Goal: Task Accomplishment & Management: Manage account settings

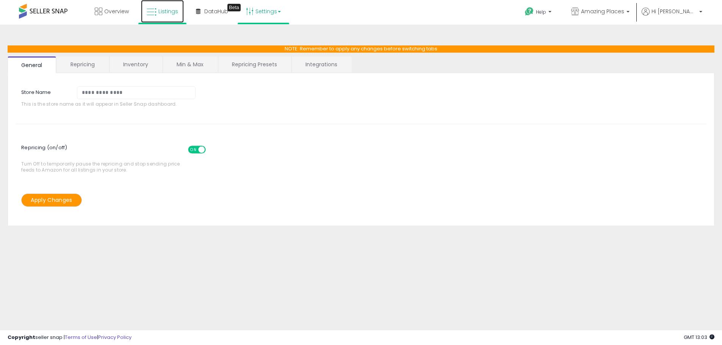
click at [159, 6] on link "Listings" at bounding box center [162, 11] width 43 height 23
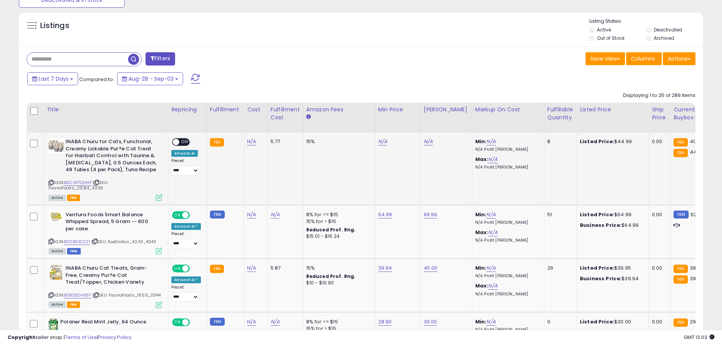
scroll to position [155, 397]
click at [81, 242] on link "B00B04CS2I" at bounding box center [77, 242] width 26 height 6
click at [550, 114] on div "Fulfillable Quantity" at bounding box center [560, 114] width 26 height 16
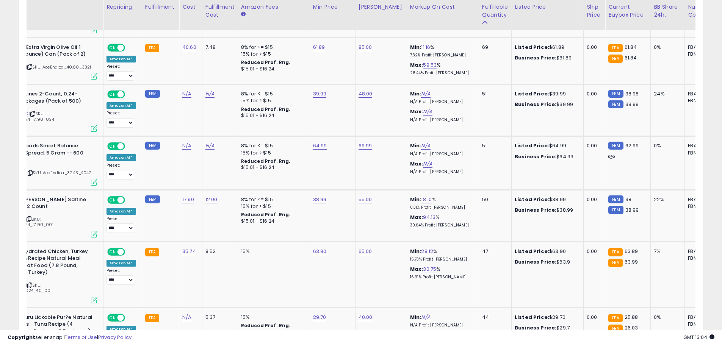
scroll to position [0, 0]
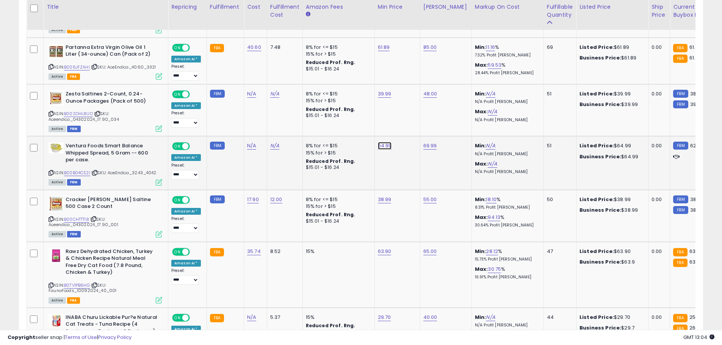
click at [379, 143] on link "64.99" at bounding box center [385, 146] width 14 height 8
click at [336, 124] on input "*****" at bounding box center [359, 125] width 67 height 13
type input "*****"
click at [409, 127] on button "submit" at bounding box center [403, 124] width 13 height 11
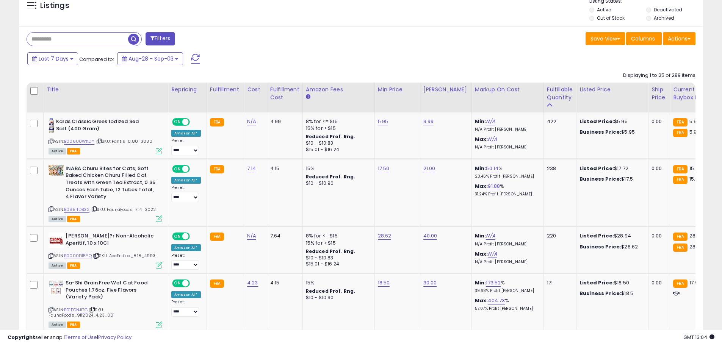
scroll to position [356, 0]
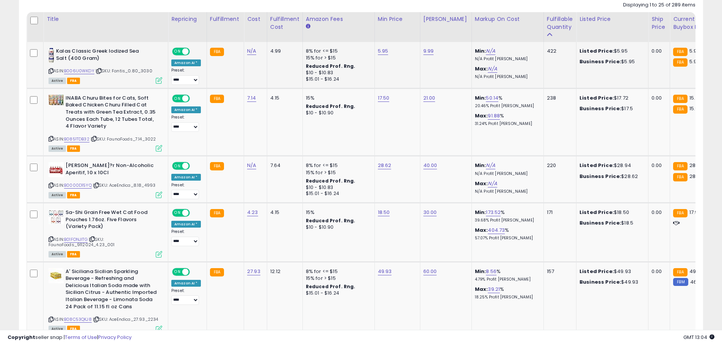
click at [51, 70] on icon at bounding box center [50, 71] width 5 height 4
click at [51, 69] on icon at bounding box center [50, 71] width 5 height 4
click at [77, 73] on link "B006U0WKDY" at bounding box center [79, 71] width 30 height 6
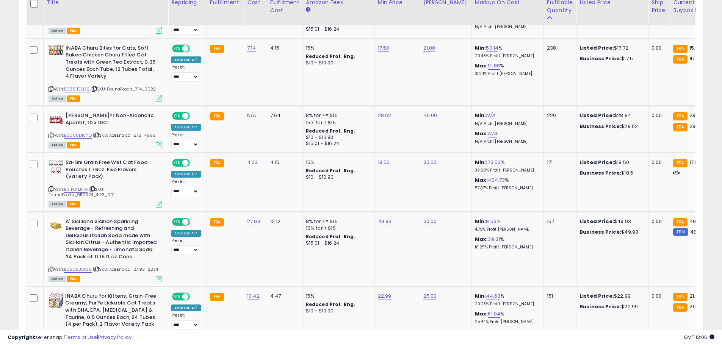
scroll to position [408, 0]
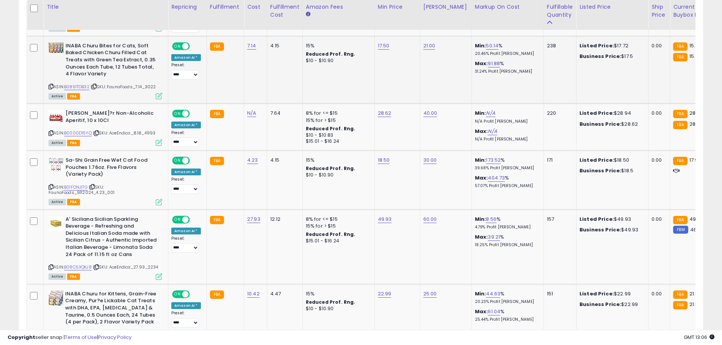
click at [52, 86] on icon at bounding box center [50, 86] width 5 height 4
click at [72, 85] on link "B0851TDB32" at bounding box center [76, 87] width 25 height 6
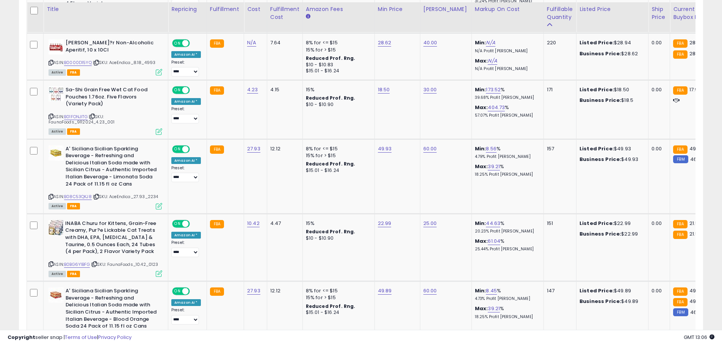
scroll to position [483, 0]
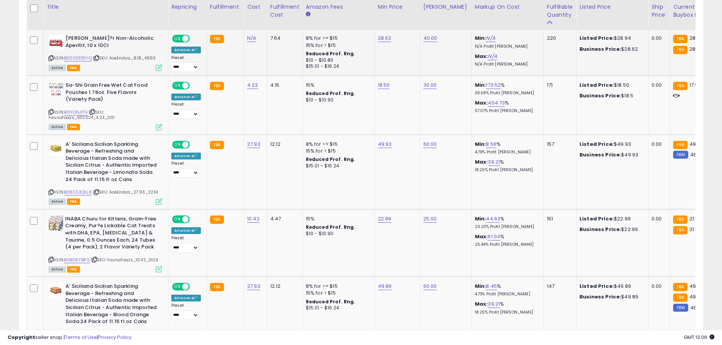
click at [51, 56] on icon at bounding box center [50, 58] width 5 height 4
click at [82, 57] on link "B0000D15YQ" at bounding box center [78, 58] width 28 height 6
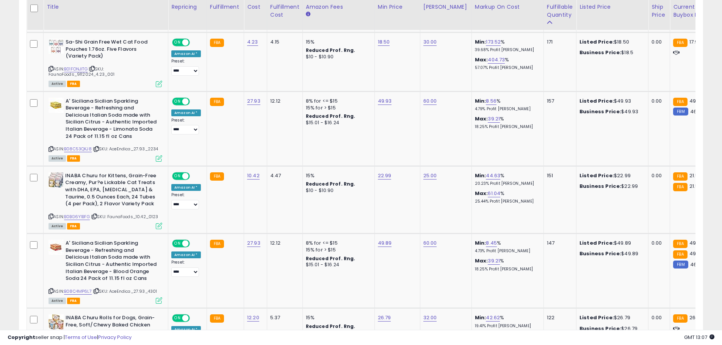
scroll to position [531, 0]
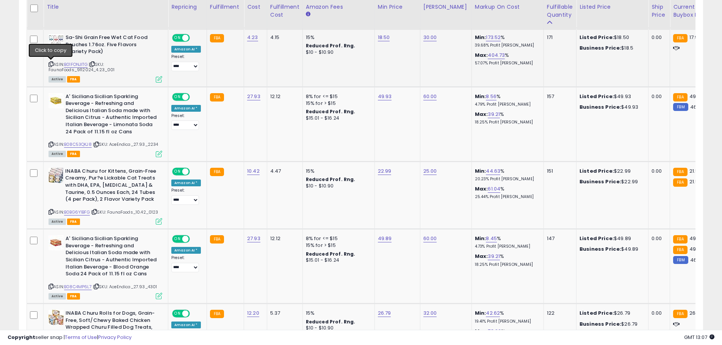
click at [50, 65] on icon at bounding box center [50, 64] width 5 height 4
click at [77, 65] on link "B01FONJITG" at bounding box center [75, 64] width 23 height 6
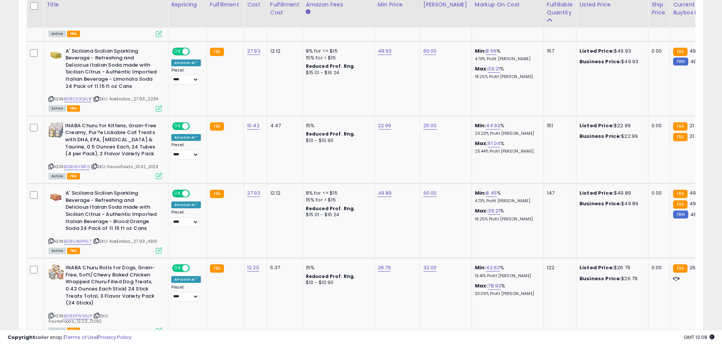
scroll to position [583, 0]
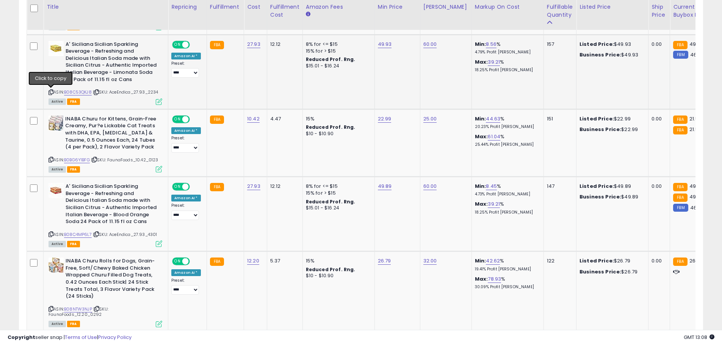
click at [52, 92] on icon at bounding box center [50, 92] width 5 height 4
click at [76, 92] on link "B08C53QKJ8" at bounding box center [78, 92] width 28 height 6
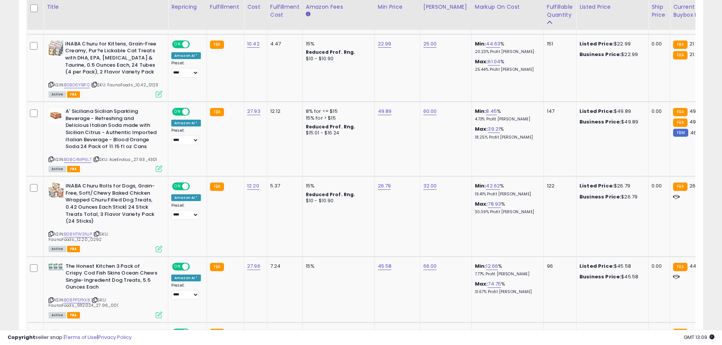
scroll to position [660, 0]
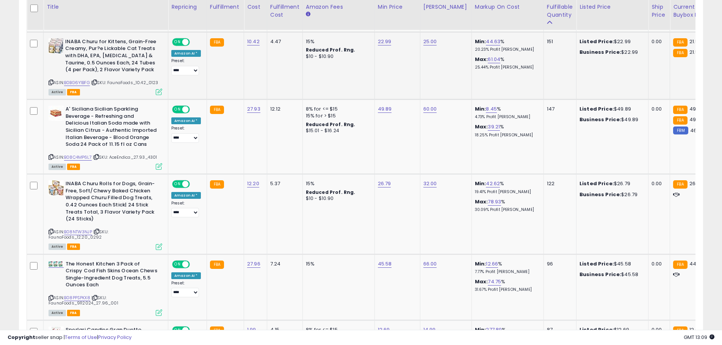
click at [51, 81] on icon at bounding box center [50, 82] width 5 height 4
click at [76, 81] on link "B0BG6Y1BFG" at bounding box center [77, 83] width 26 height 6
click at [378, 42] on link "22.99" at bounding box center [385, 42] width 14 height 8
type input "*****"
click at [409, 24] on button "submit" at bounding box center [402, 22] width 13 height 11
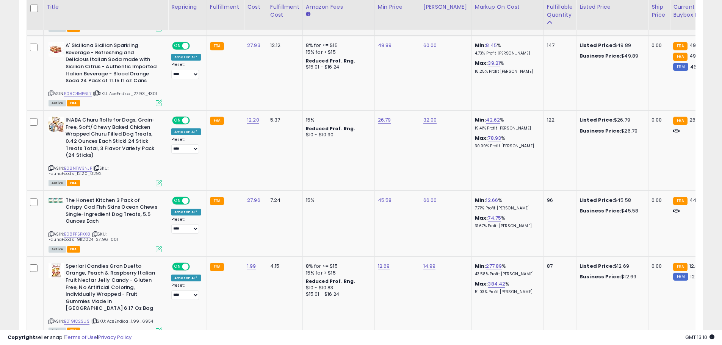
scroll to position [728, 0]
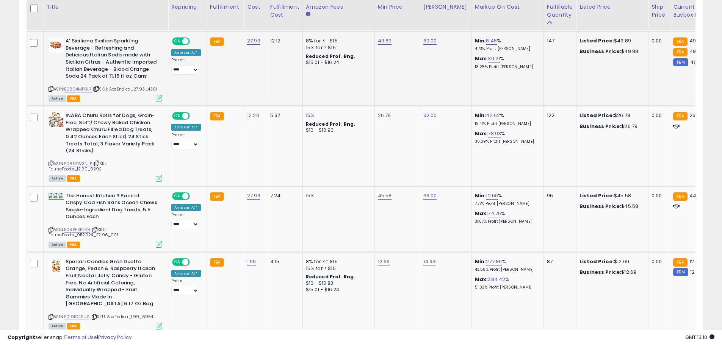
click at [51, 89] on icon at bounding box center [50, 89] width 5 height 4
click at [86, 90] on link "B08C4MP6L7" at bounding box center [78, 89] width 28 height 6
click at [378, 41] on link "49.89" at bounding box center [385, 41] width 14 height 8
type input "*****"
click at [405, 20] on icon "submit" at bounding box center [403, 21] width 5 height 5
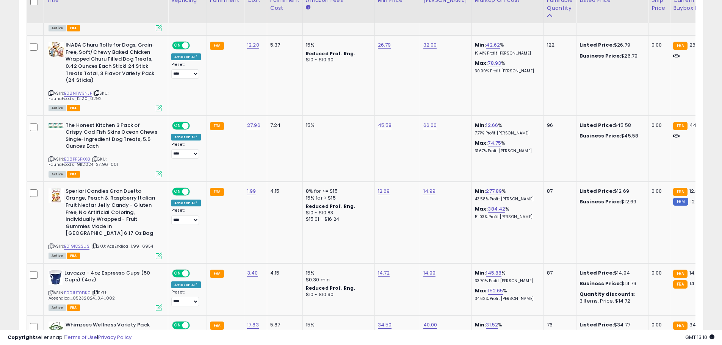
scroll to position [803, 0]
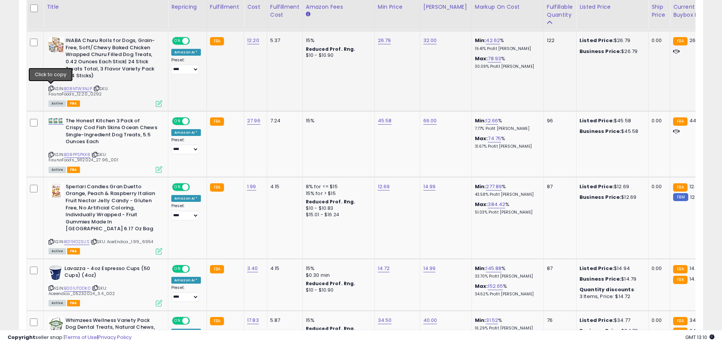
click at [50, 87] on icon at bounding box center [50, 88] width 5 height 4
click at [83, 88] on link "B08NTW3NJP" at bounding box center [78, 89] width 28 height 6
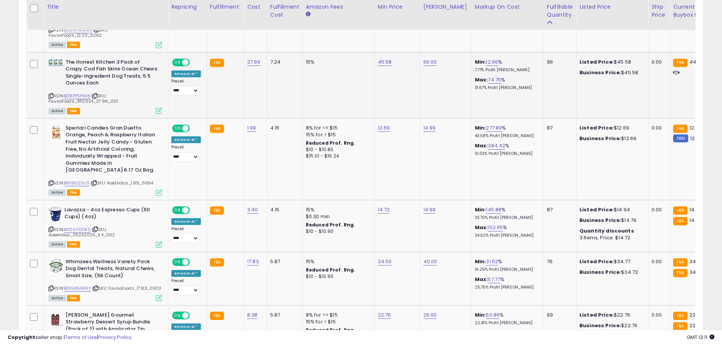
scroll to position [879, 0]
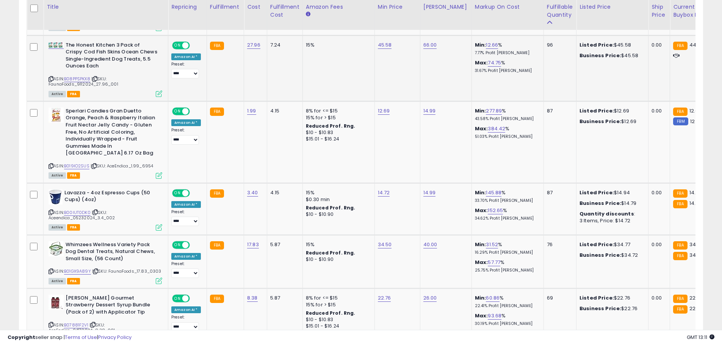
click at [51, 79] on icon at bounding box center [50, 79] width 5 height 4
click at [69, 78] on link "B08PPSPKX8" at bounding box center [77, 79] width 26 height 6
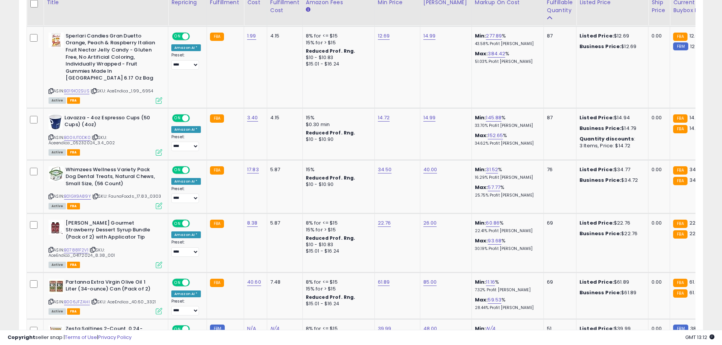
scroll to position [950, 0]
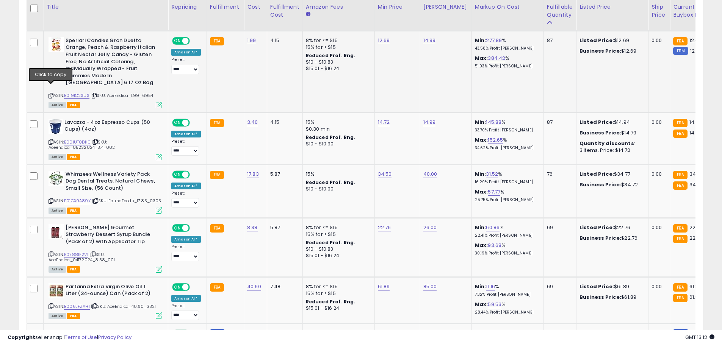
click at [52, 94] on icon at bounding box center [50, 96] width 5 height 4
click at [79, 92] on link "B019IO2SUS" at bounding box center [76, 95] width 25 height 6
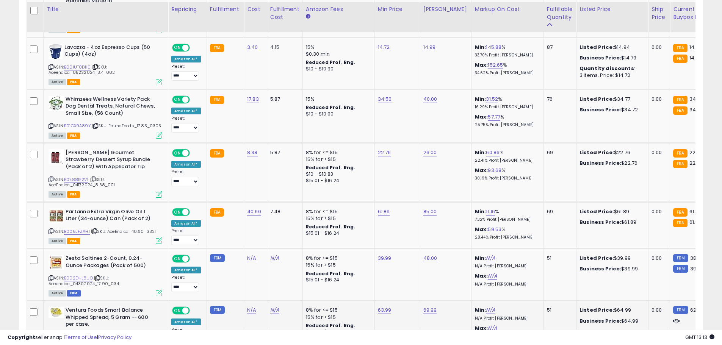
scroll to position [1027, 0]
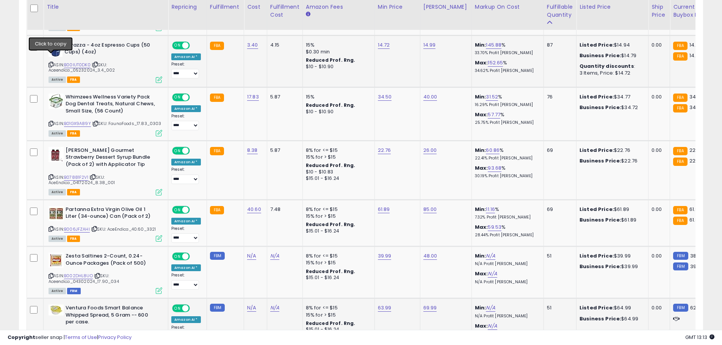
click at [51, 62] on icon at bounding box center [50, 64] width 5 height 4
click at [77, 62] on link "B00IUT0DK0" at bounding box center [77, 65] width 27 height 6
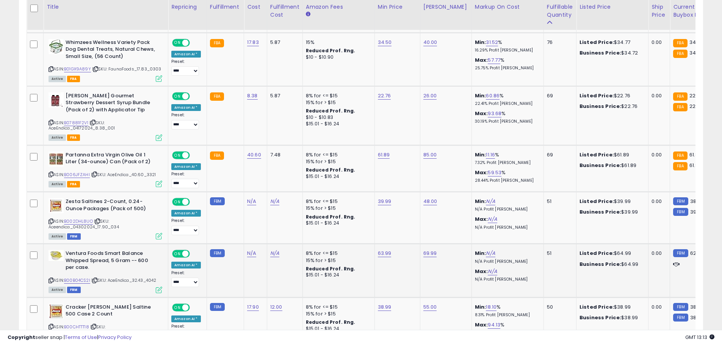
scroll to position [1079, 0]
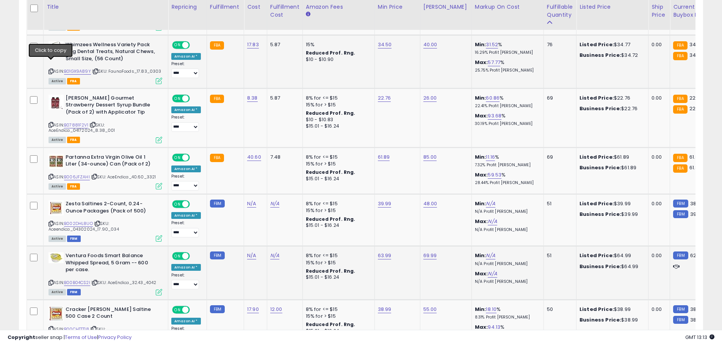
click at [51, 69] on icon at bounding box center [50, 71] width 5 height 4
click at [75, 68] on link "B01GX9A89Y" at bounding box center [77, 71] width 27 height 6
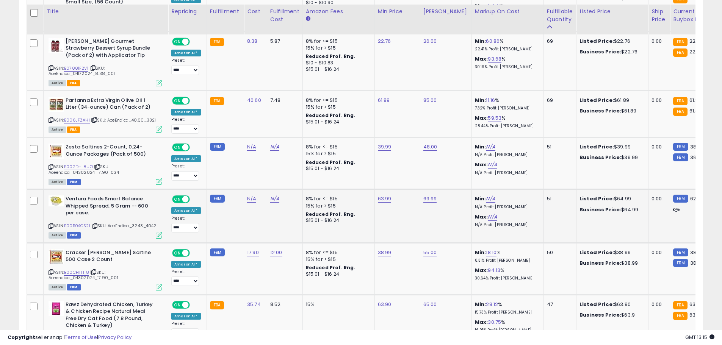
scroll to position [1134, 0]
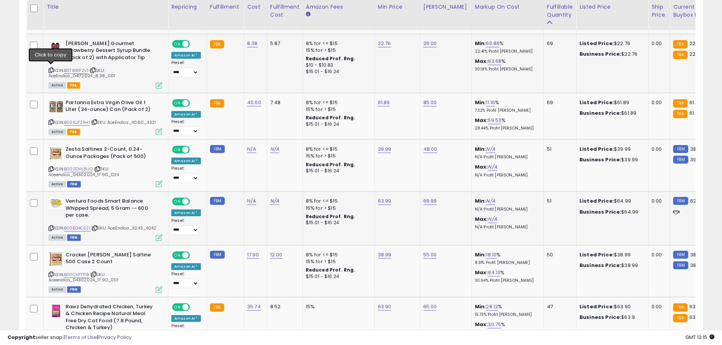
click at [49, 69] on icon at bounding box center [50, 70] width 5 height 4
click at [72, 69] on link "B07881F2V1" at bounding box center [76, 70] width 24 height 6
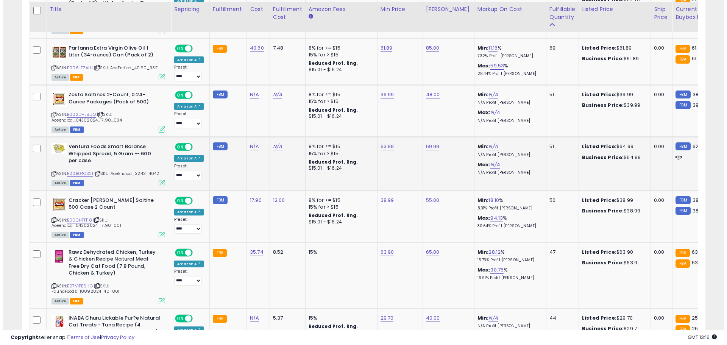
scroll to position [1193, 0]
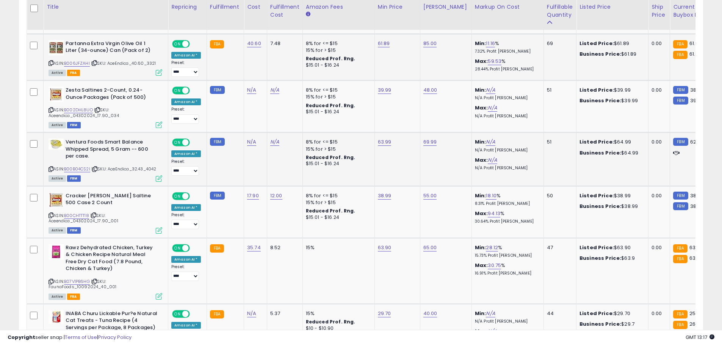
click at [52, 61] on icon at bounding box center [50, 63] width 5 height 4
click at [70, 61] on link "B006JFZAHI" at bounding box center [77, 63] width 26 height 6
click at [380, 43] on link "61.89" at bounding box center [384, 44] width 12 height 8
type input "*****"
click at [405, 23] on icon "submit" at bounding box center [402, 22] width 5 height 5
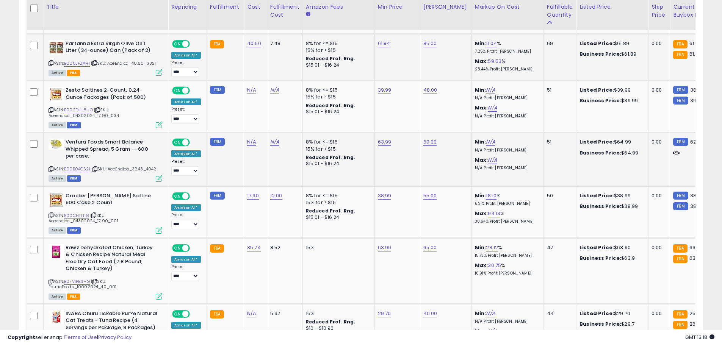
click at [158, 72] on icon at bounding box center [159, 72] width 6 height 6
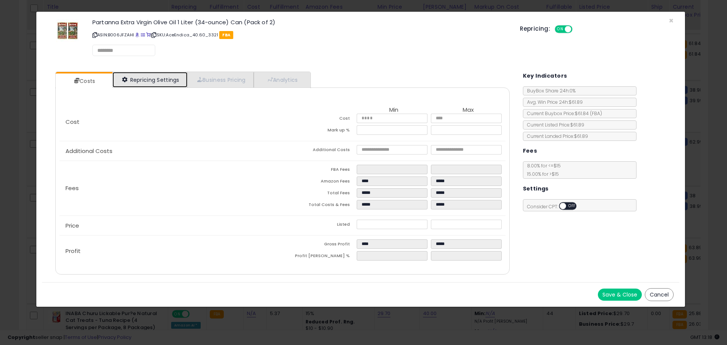
click at [141, 84] on link "Repricing Settings" at bounding box center [149, 80] width 75 height 16
select select "*********"
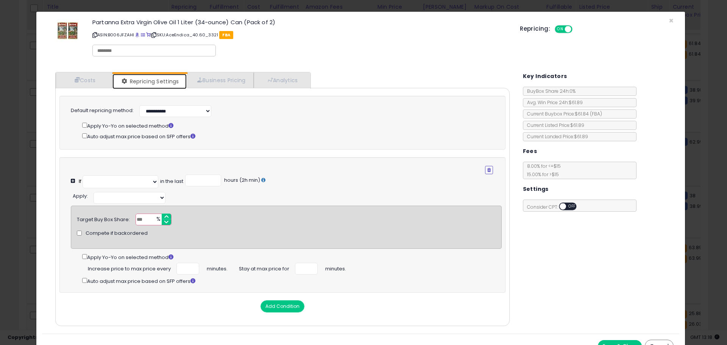
select select "**********"
select select "******"
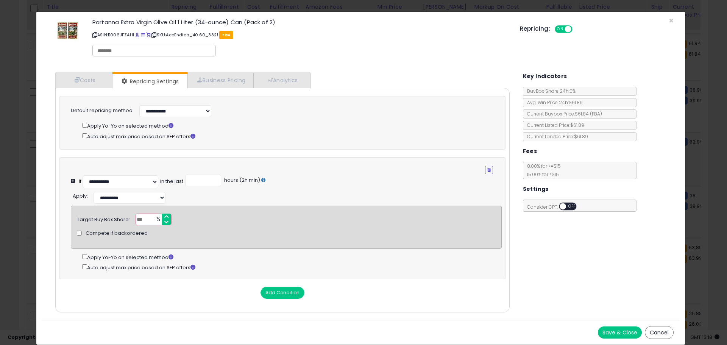
click at [603, 335] on button "Save & Close" at bounding box center [620, 332] width 44 height 12
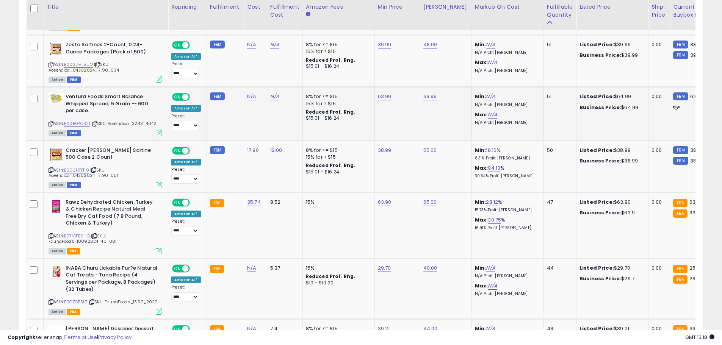
scroll to position [1243, 0]
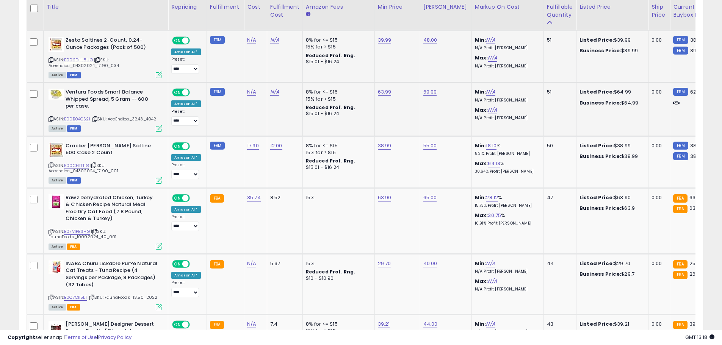
click at [50, 58] on icon at bounding box center [50, 60] width 5 height 4
click at [74, 59] on link "B002DHL8UO" at bounding box center [78, 60] width 29 height 6
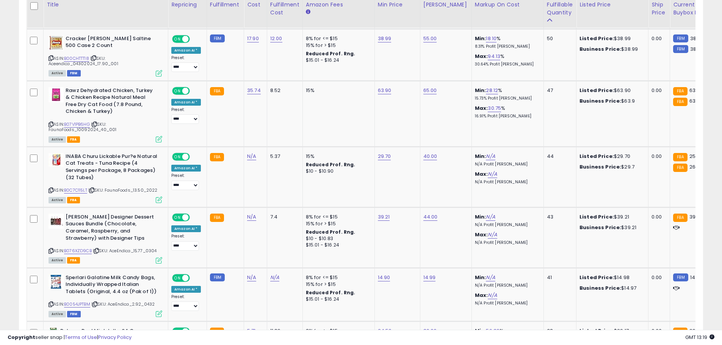
scroll to position [1348, 0]
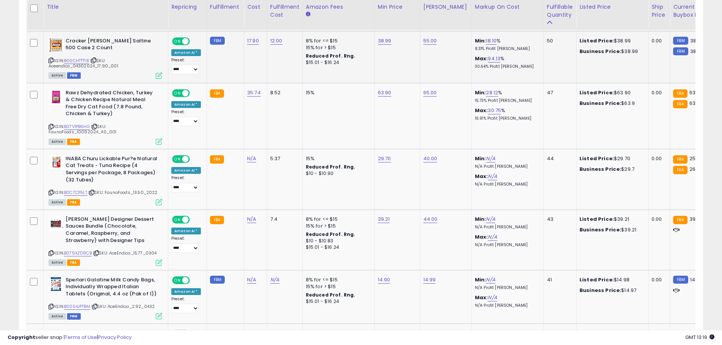
click at [51, 59] on icon at bounding box center [50, 60] width 5 height 4
click at [76, 58] on link "B00CHTTT18" at bounding box center [76, 61] width 25 height 6
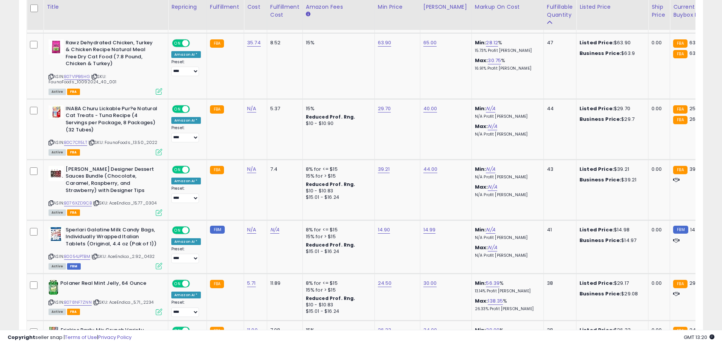
scroll to position [1402, 0]
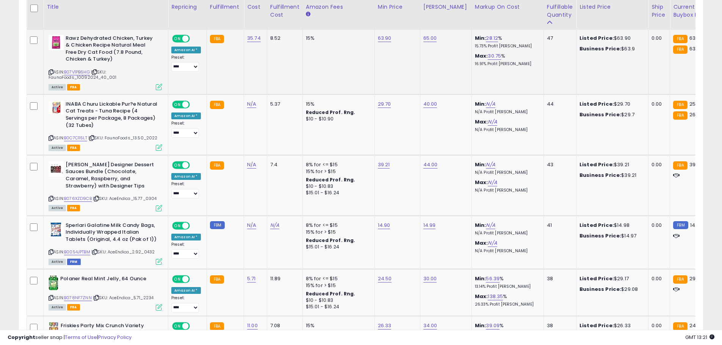
click at [51, 70] on icon at bounding box center [50, 72] width 5 height 4
click at [82, 72] on link "B07V1PB6HG" at bounding box center [77, 72] width 26 height 6
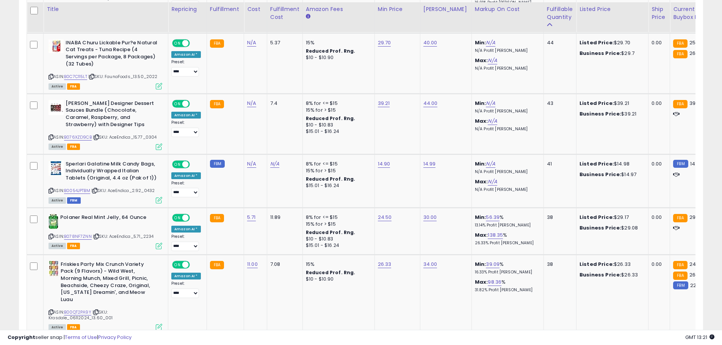
scroll to position [1466, 0]
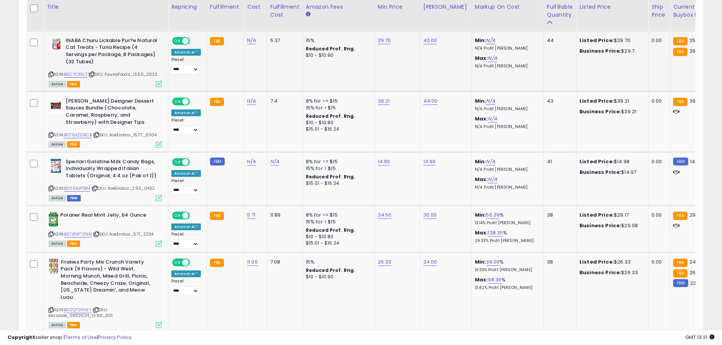
click at [53, 73] on icon at bounding box center [50, 74] width 5 height 4
click at [76, 73] on link "B0C7C115LT" at bounding box center [75, 74] width 23 height 6
click at [380, 39] on link "29.70" at bounding box center [384, 41] width 13 height 8
drag, startPoint x: 339, startPoint y: 16, endPoint x: 346, endPoint y: 16, distance: 7.6
click at [346, 16] on input "*****" at bounding box center [359, 20] width 67 height 13
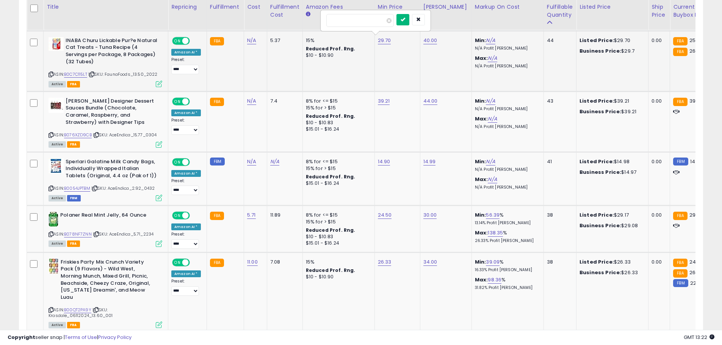
type input "*****"
click at [405, 21] on icon "submit" at bounding box center [402, 19] width 5 height 5
drag, startPoint x: 701, startPoint y: 228, endPoint x: 704, endPoint y: 235, distance: 7.5
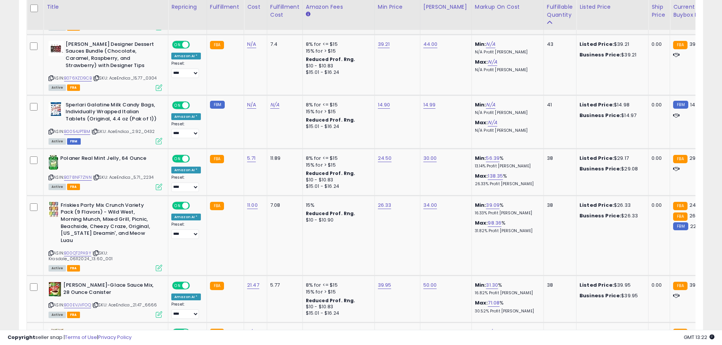
scroll to position [1525, 0]
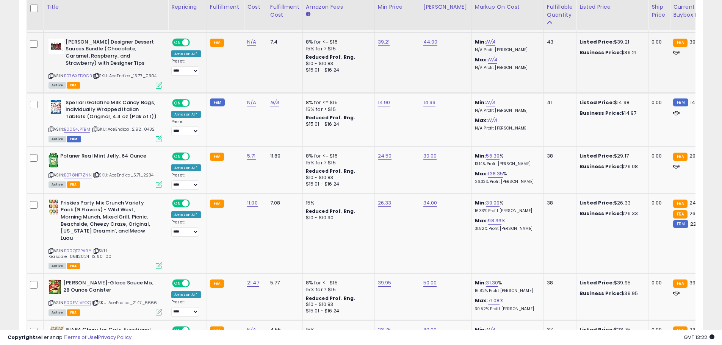
drag, startPoint x: 52, startPoint y: 73, endPoint x: 62, endPoint y: 73, distance: 10.2
click at [52, 74] on icon at bounding box center [50, 76] width 5 height 4
click at [84, 73] on link "B076XZD9CB" at bounding box center [78, 76] width 28 height 6
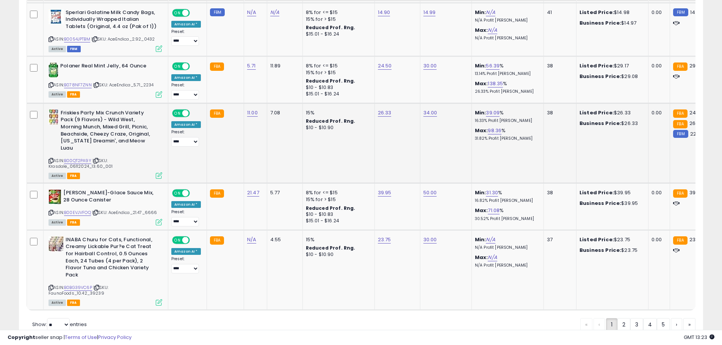
scroll to position [1643, 0]
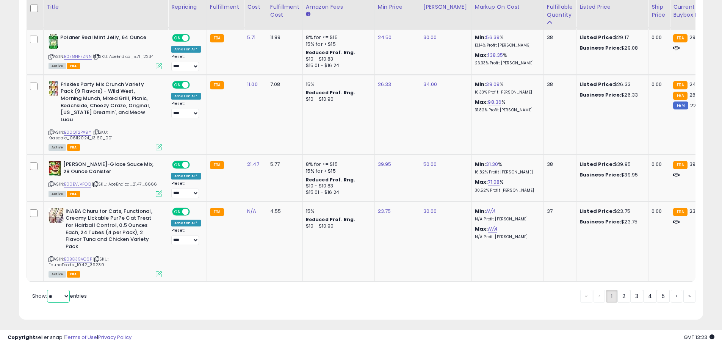
click at [62, 295] on select "** **" at bounding box center [58, 296] width 23 height 13
select select "**"
click at [48, 290] on select "** **" at bounding box center [58, 296] width 23 height 13
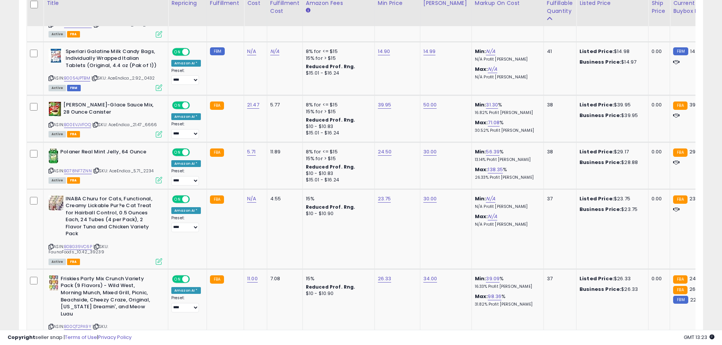
scroll to position [1584, 0]
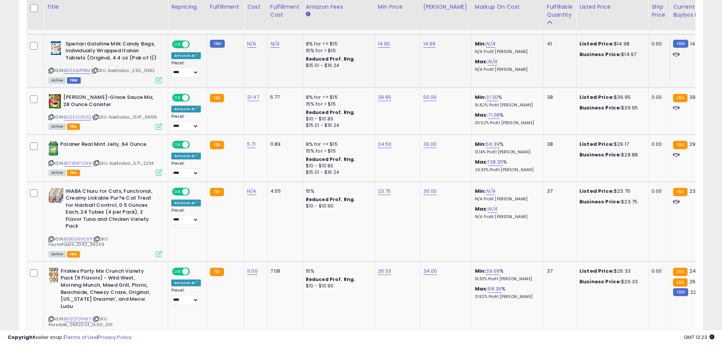
click at [51, 69] on icon at bounding box center [50, 71] width 5 height 4
click at [80, 69] on link "B0054JPTBM" at bounding box center [77, 70] width 26 height 6
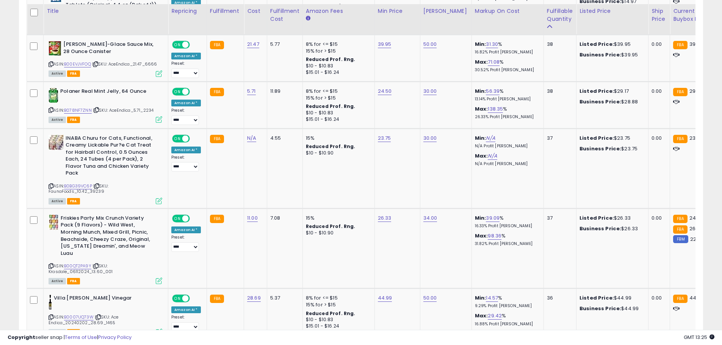
scroll to position [1641, 0]
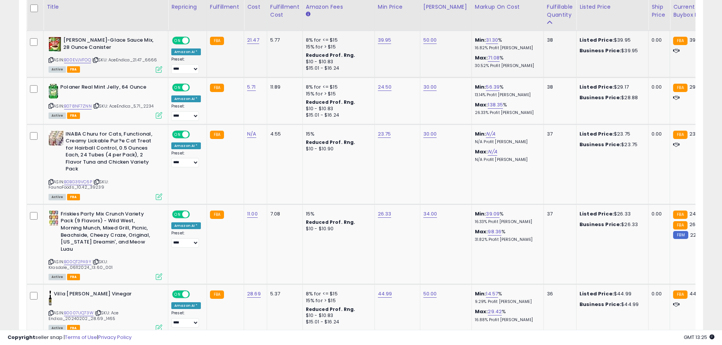
click at [52, 58] on icon at bounding box center [50, 60] width 5 height 4
click at [78, 59] on link "B00EVJVFOQ" at bounding box center [77, 60] width 27 height 6
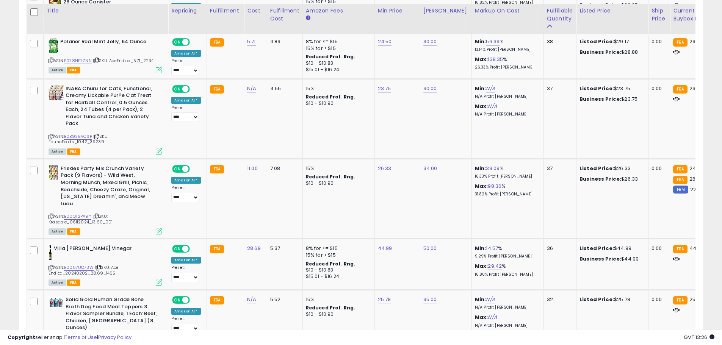
scroll to position [1690, 0]
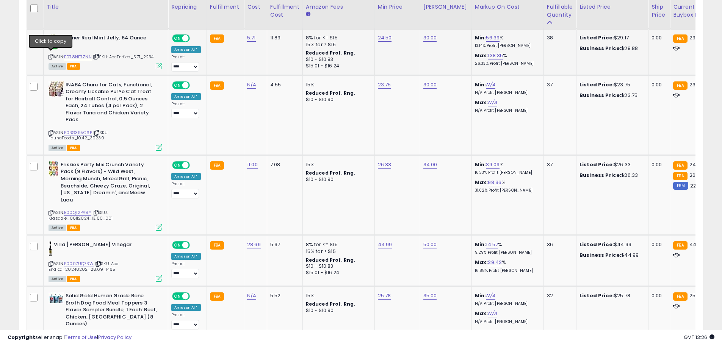
click at [52, 56] on icon at bounding box center [50, 57] width 5 height 4
click at [81, 55] on link "B078NF7ZNN" at bounding box center [78, 57] width 28 height 6
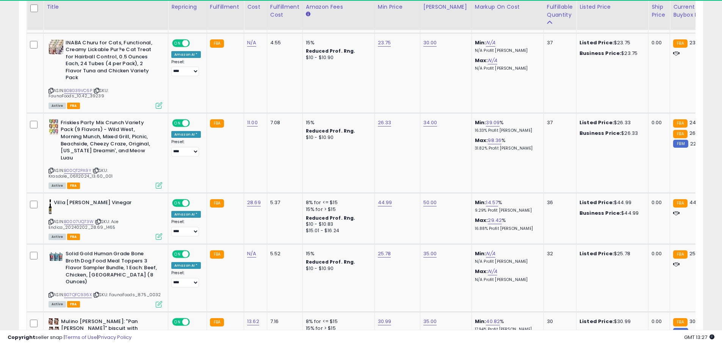
scroll to position [1728, 0]
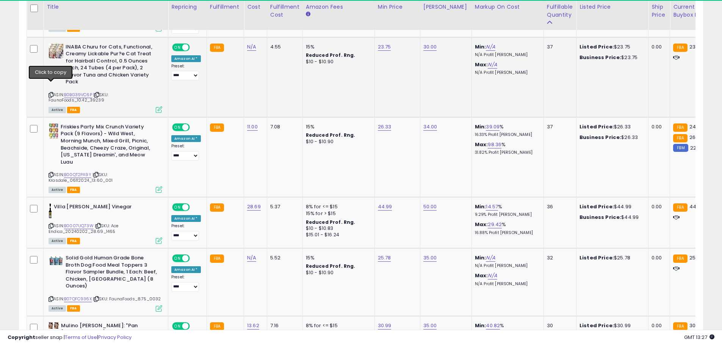
click at [51, 93] on icon at bounding box center [50, 95] width 5 height 4
click at [86, 92] on link "B0BG39VC6P" at bounding box center [78, 95] width 28 height 6
click at [379, 45] on link "23.75" at bounding box center [384, 47] width 13 height 8
type input "*****"
click at [409, 28] on button "submit" at bounding box center [402, 25] width 13 height 11
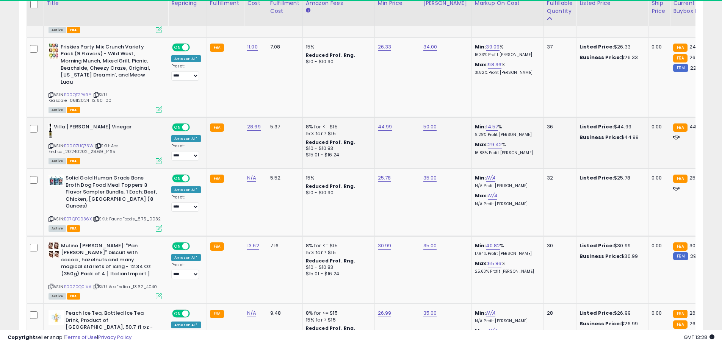
scroll to position [1804, 0]
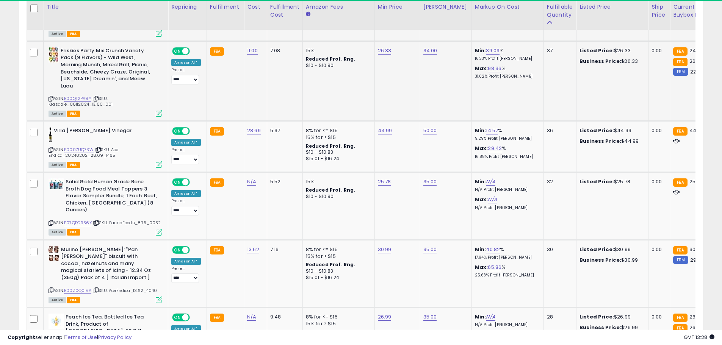
click at [52, 97] on icon at bounding box center [50, 99] width 5 height 4
click at [80, 95] on link "B00QT2PA9Y" at bounding box center [77, 98] width 27 height 6
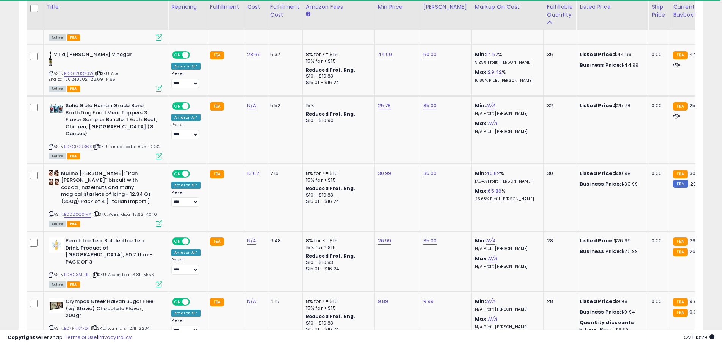
scroll to position [1884, 0]
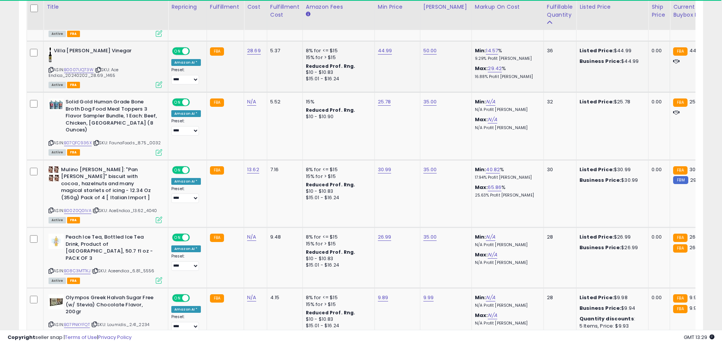
click at [50, 68] on icon at bounding box center [50, 70] width 5 height 4
click at [81, 67] on link "B0007UQ73W" at bounding box center [79, 70] width 30 height 6
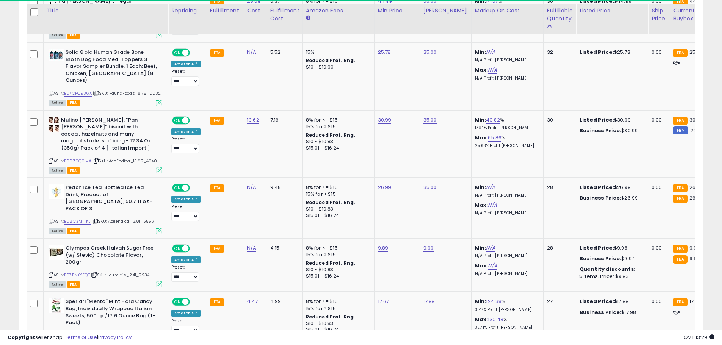
scroll to position [1937, 0]
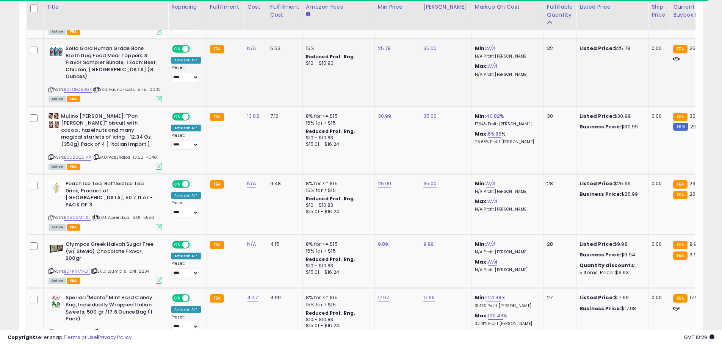
click at [51, 87] on icon at bounding box center [50, 89] width 5 height 4
click at [76, 86] on link "B07QFC936X" at bounding box center [78, 89] width 28 height 6
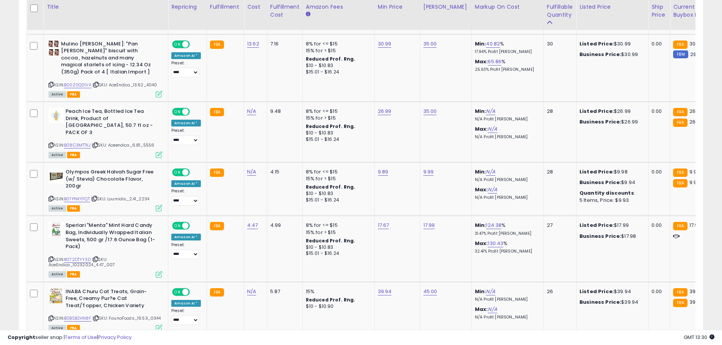
scroll to position [2002, 0]
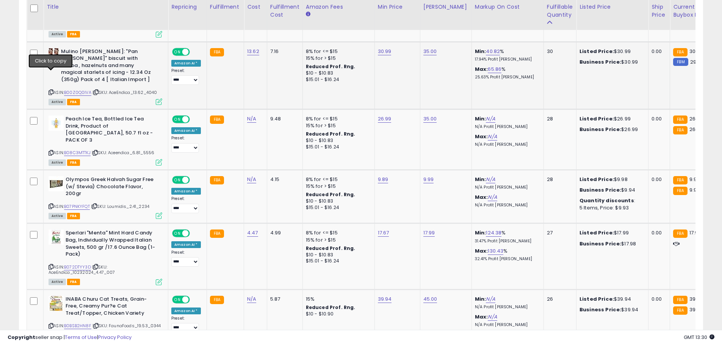
click at [52, 90] on icon at bounding box center [50, 92] width 5 height 4
click at [77, 89] on link "B00Z0Q0IVA" at bounding box center [77, 92] width 27 height 6
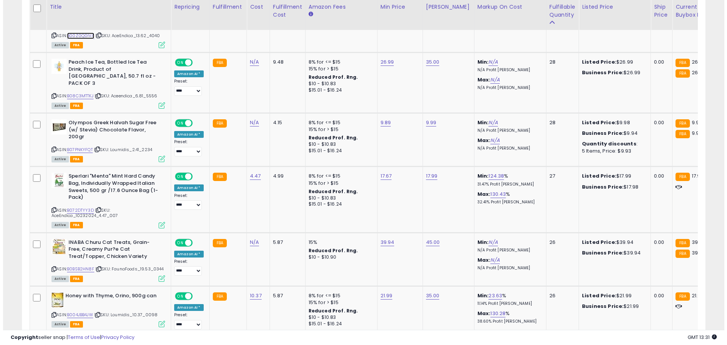
scroll to position [2067, 0]
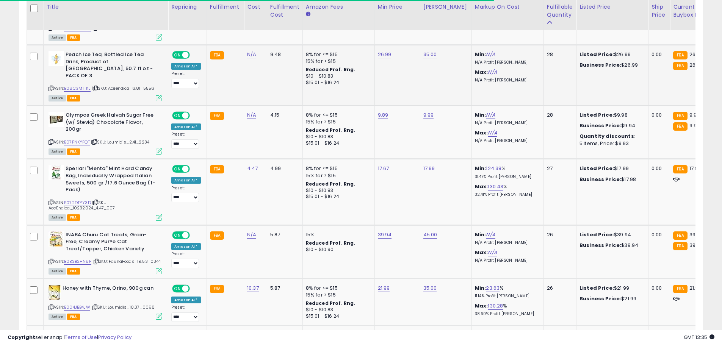
click at [52, 86] on icon at bounding box center [50, 88] width 5 height 4
click at [78, 85] on link "B08C3MTTKJ" at bounding box center [77, 88] width 27 height 6
click at [160, 95] on icon at bounding box center [159, 98] width 6 height 6
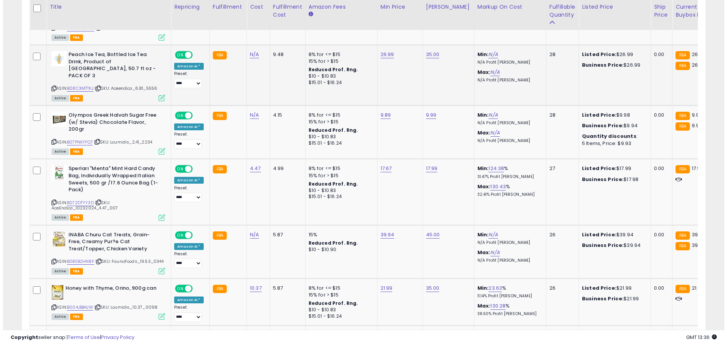
scroll to position [155, 400]
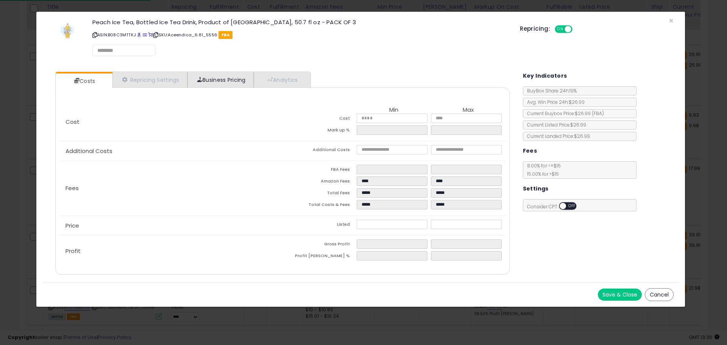
select select "*********"
click at [233, 85] on link "Business Pricing" at bounding box center [220, 80] width 66 height 16
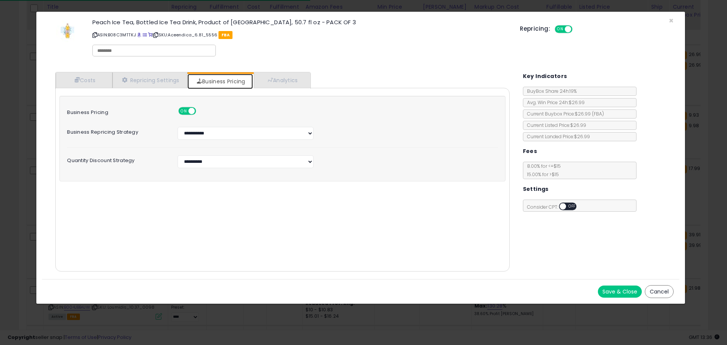
select select "**********"
select select "******"
click at [166, 79] on link "Repricing Settings" at bounding box center [149, 80] width 75 height 16
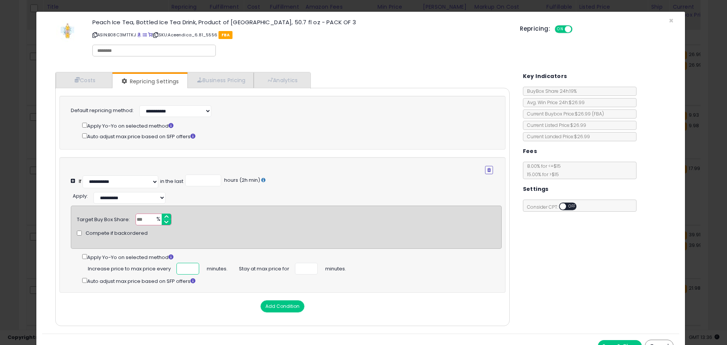
click at [185, 269] on input "number" at bounding box center [188, 269] width 23 height 12
type input "***"
click at [299, 269] on input "number" at bounding box center [306, 269] width 23 height 12
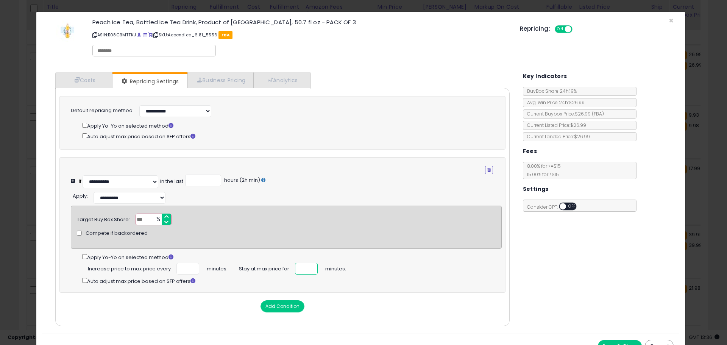
type input "**"
click at [556, 264] on div "Costs Repricing Settings Business Pricing Analytics Cost" at bounding box center [360, 199] width 637 height 267
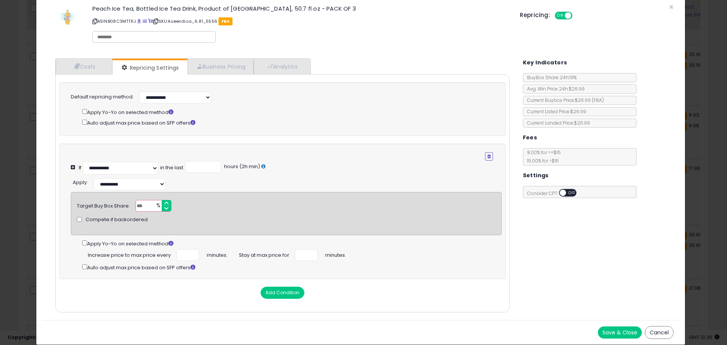
scroll to position [19, 0]
click at [598, 330] on button "Save & Close" at bounding box center [620, 332] width 44 height 12
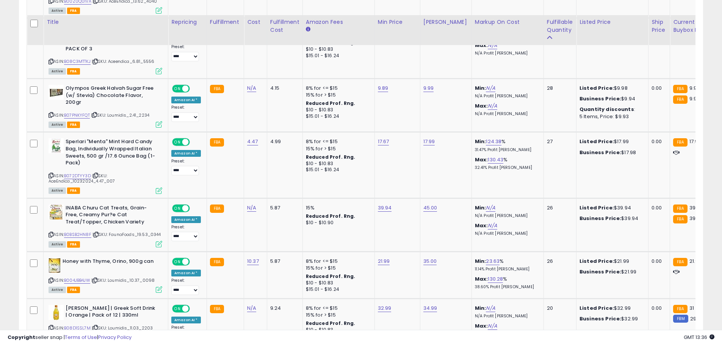
scroll to position [2112, 0]
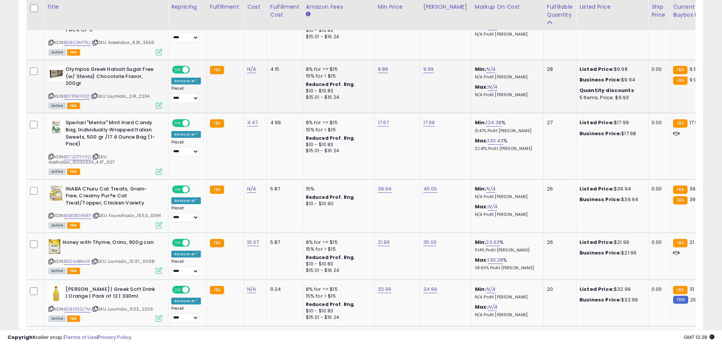
click at [50, 94] on icon at bounding box center [50, 96] width 5 height 4
click at [82, 93] on link "B07PNKYFQT" at bounding box center [77, 96] width 26 height 6
click at [384, 66] on link "9.89" at bounding box center [383, 70] width 11 height 8
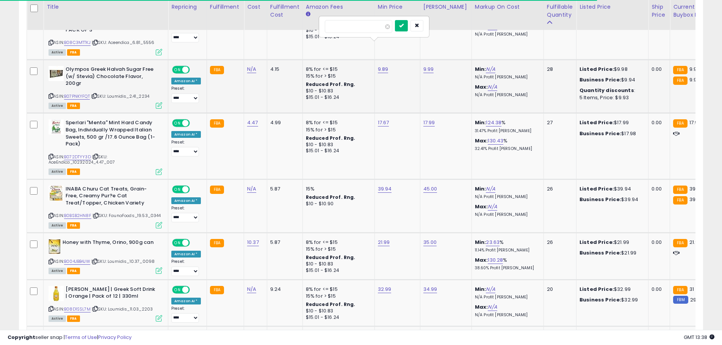
type input "****"
click at [408, 30] on button "submit" at bounding box center [401, 25] width 13 height 11
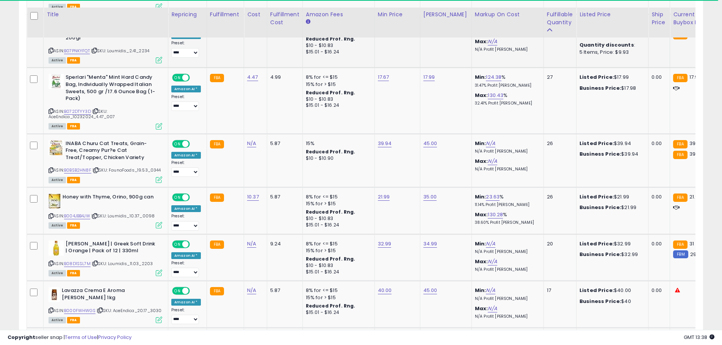
scroll to position [2165, 0]
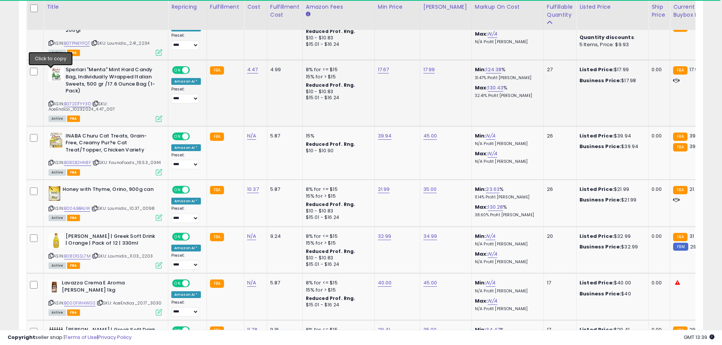
click at [52, 102] on icon at bounding box center [50, 104] width 5 height 4
click at [74, 101] on span "| SKU: AceEndica_10232024_4.47_007" at bounding box center [81, 106] width 67 height 11
click at [80, 101] on link "B072DTYY3D" at bounding box center [77, 104] width 27 height 6
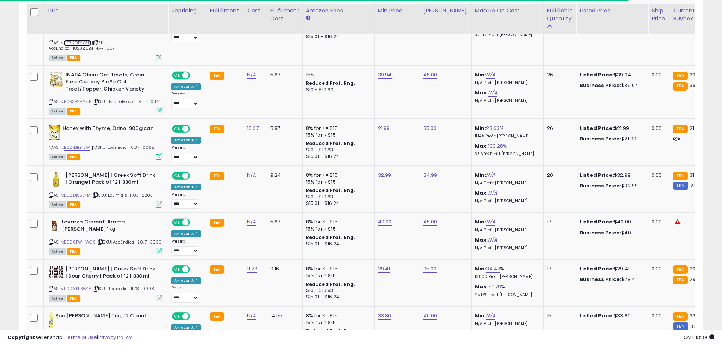
scroll to position [2230, 0]
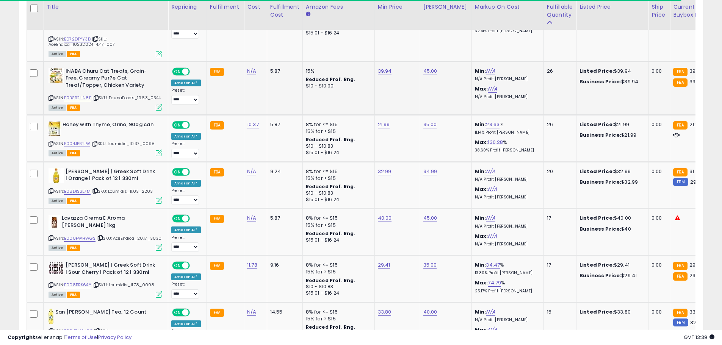
click at [51, 96] on icon at bounding box center [50, 98] width 5 height 4
click at [81, 95] on link "B0BSB2HN8F" at bounding box center [77, 98] width 27 height 6
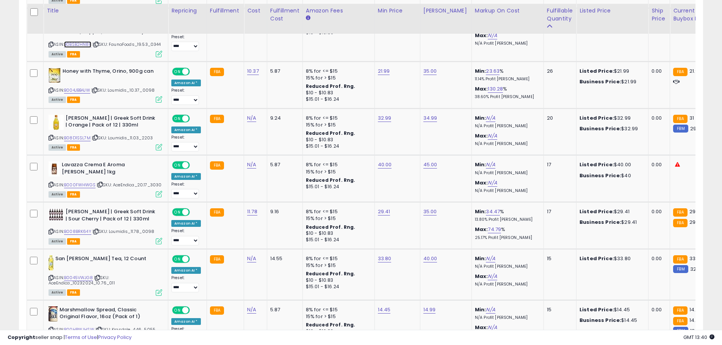
scroll to position [2287, 0]
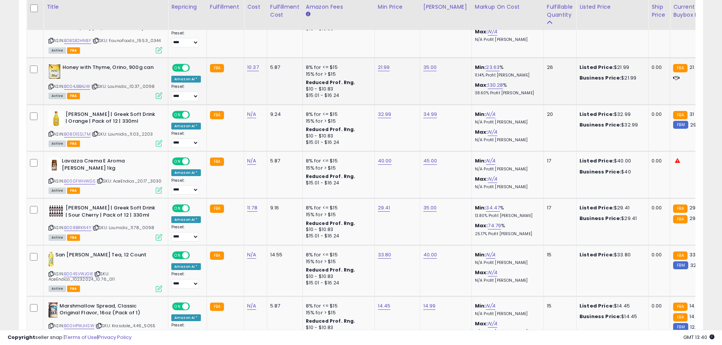
click at [51, 84] on icon at bounding box center [50, 86] width 5 height 4
click at [80, 83] on link "B004JBB4JW" at bounding box center [77, 86] width 26 height 6
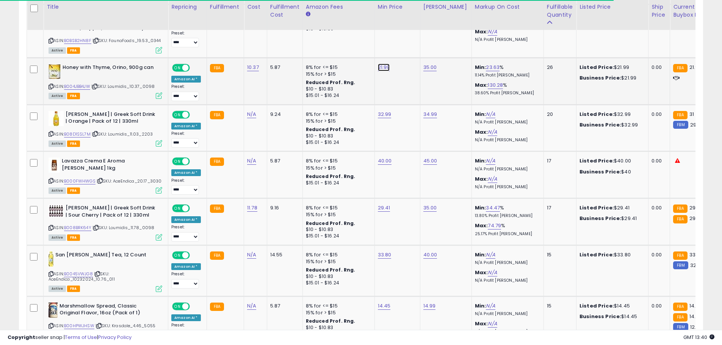
click at [378, 64] on link "21.99" at bounding box center [384, 68] width 12 height 8
type input "*****"
click at [420, 23] on div at bounding box center [409, 23] width 28 height 13
click at [408, 25] on button "submit" at bounding box center [401, 22] width 13 height 11
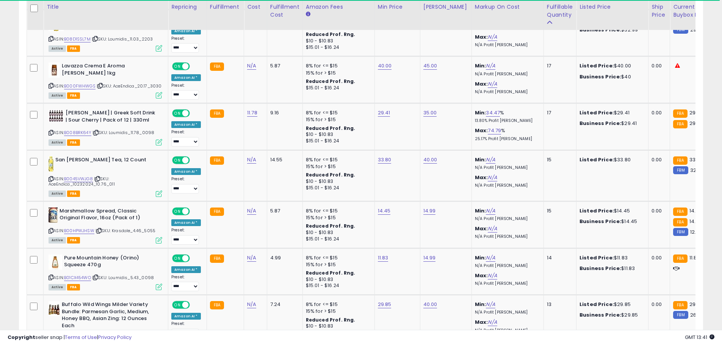
scroll to position [2386, 0]
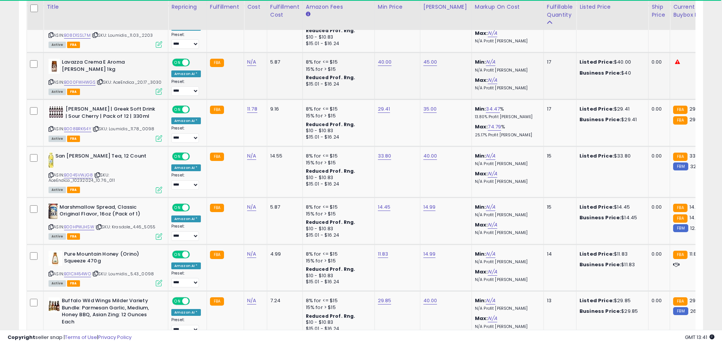
click at [49, 80] on icon at bounding box center [50, 82] width 5 height 4
click at [81, 79] on link "B000FWHWGS" at bounding box center [79, 82] width 31 height 6
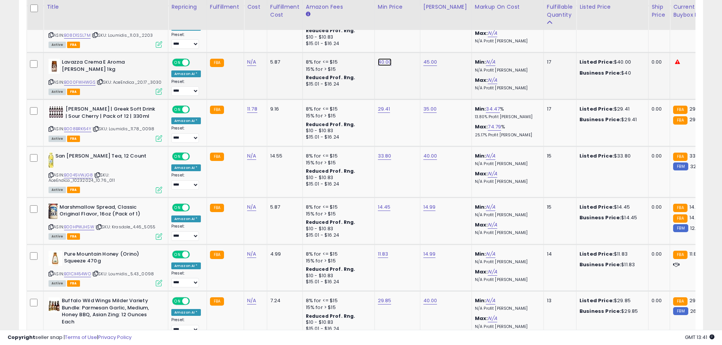
click at [386, 58] on link "40.00" at bounding box center [385, 62] width 14 height 8
click at [335, 18] on input "*****" at bounding box center [359, 18] width 67 height 13
type input "**"
click at [409, 19] on button "submit" at bounding box center [403, 17] width 13 height 11
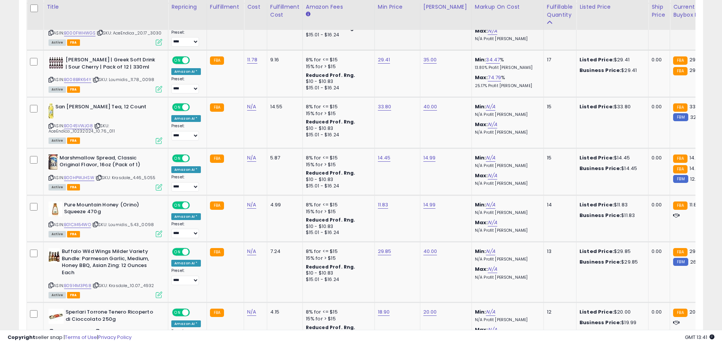
scroll to position [2439, 0]
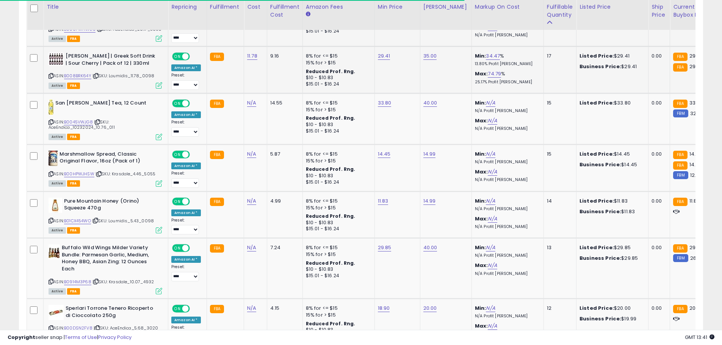
click at [51, 74] on icon at bounding box center [50, 76] width 5 height 4
click at [71, 73] on link "B008BRK64Y" at bounding box center [77, 76] width 27 height 6
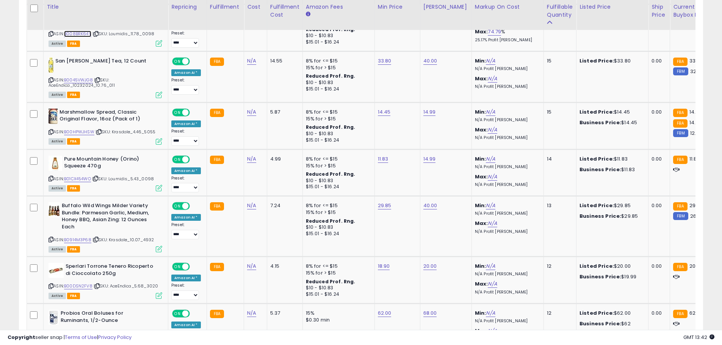
scroll to position [2485, 0]
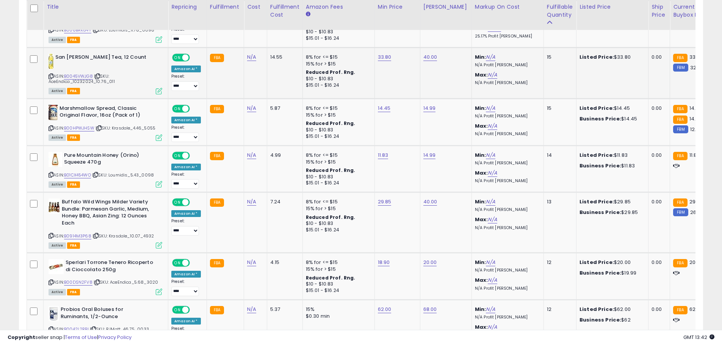
click at [50, 74] on icon at bounding box center [50, 76] width 5 height 4
click at [78, 73] on link "B0045VWJG8" at bounding box center [78, 76] width 29 height 6
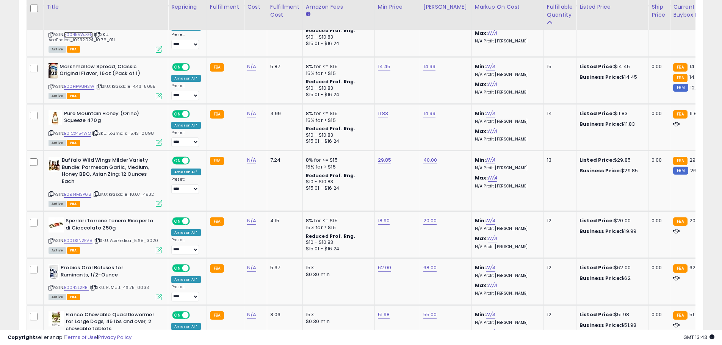
scroll to position [2531, 0]
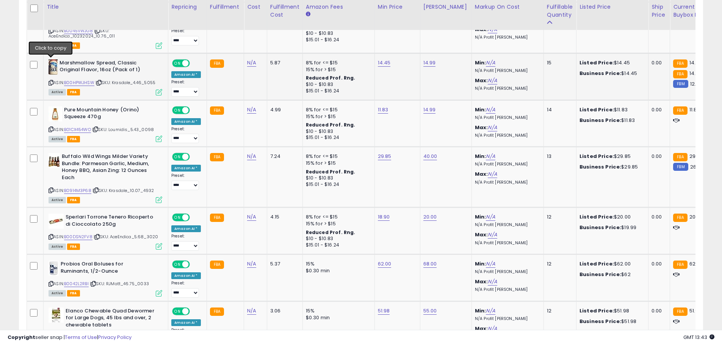
click at [51, 81] on icon at bounding box center [50, 83] width 5 height 4
click at [83, 80] on link "B00HPWJHSW" at bounding box center [79, 83] width 30 height 6
click at [381, 59] on link "14.45" at bounding box center [384, 63] width 13 height 8
type input "*****"
click at [409, 25] on button "submit" at bounding box center [402, 22] width 13 height 11
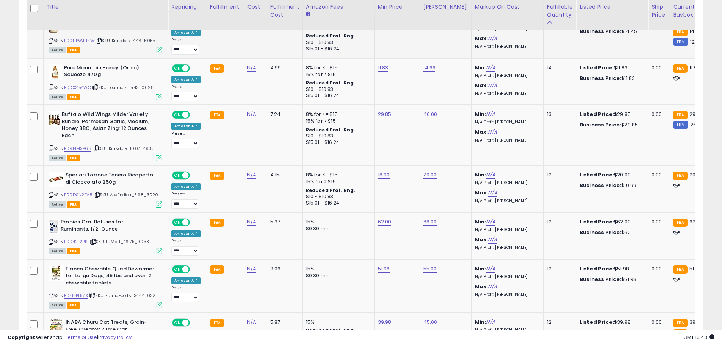
scroll to position [2580, 0]
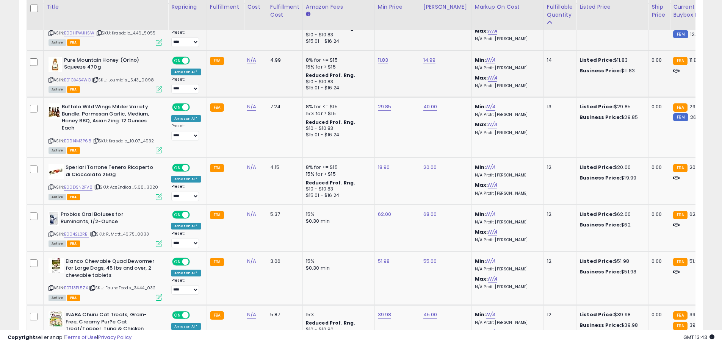
click at [52, 78] on icon at bounding box center [50, 80] width 5 height 4
click at [76, 77] on link "B01CX454WO" at bounding box center [77, 80] width 27 height 6
click at [382, 56] on link "11.83" at bounding box center [383, 60] width 11 height 8
type input "*****"
click at [408, 23] on button "submit" at bounding box center [401, 19] width 13 height 11
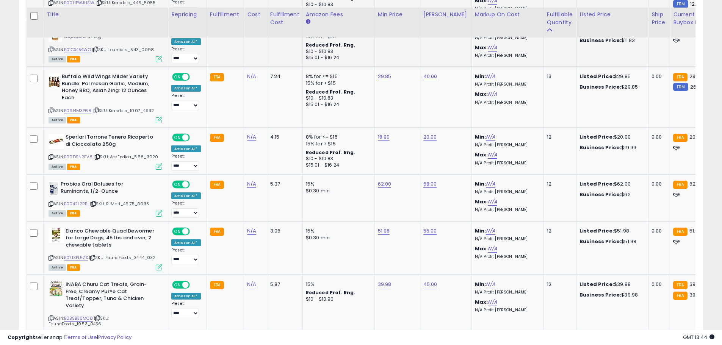
scroll to position [2626, 0]
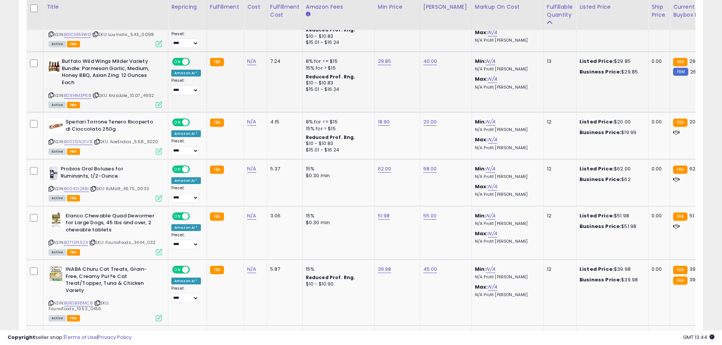
click at [48, 93] on icon at bounding box center [50, 95] width 5 height 4
click at [77, 92] on link "B0914M3P68" at bounding box center [77, 95] width 27 height 6
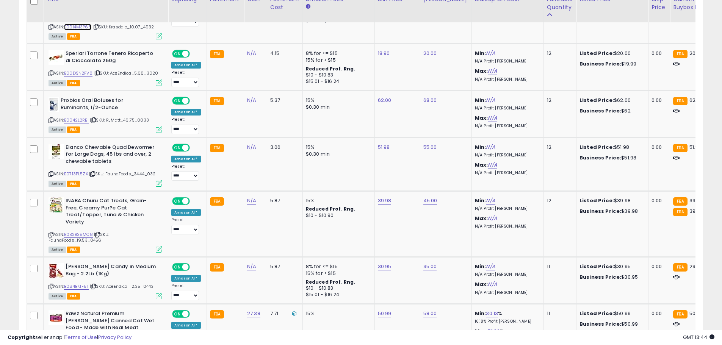
scroll to position [2687, 0]
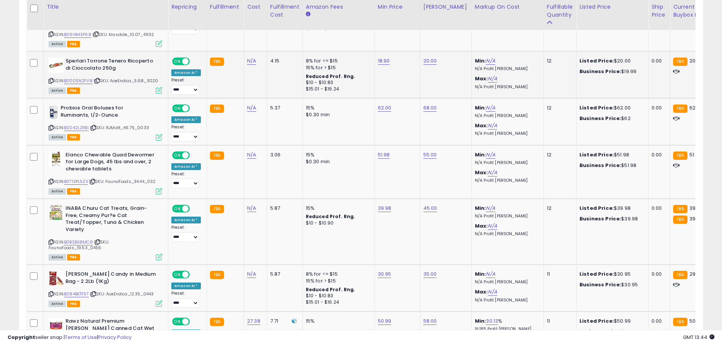
click at [49, 79] on icon at bounding box center [50, 81] width 5 height 4
click at [73, 78] on link "B00DSN2FV8" at bounding box center [78, 81] width 28 height 6
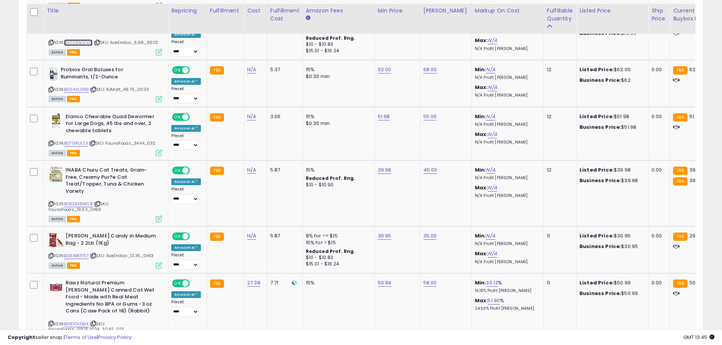
scroll to position [2732, 0]
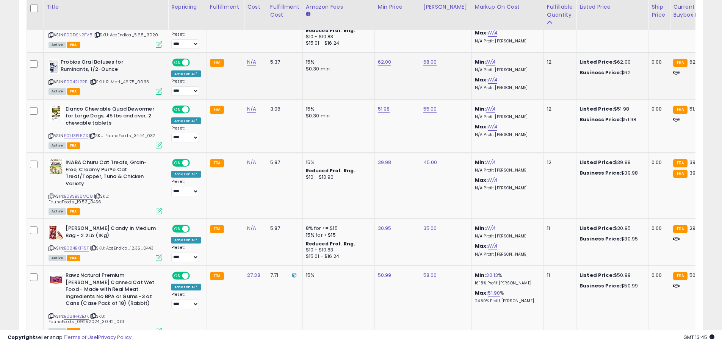
click at [50, 80] on icon at bounding box center [50, 82] width 5 height 4
click at [70, 79] on link "B0042L2RBI" at bounding box center [76, 82] width 25 height 6
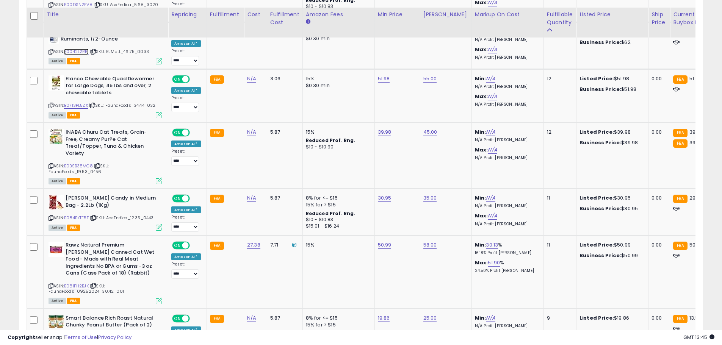
scroll to position [2785, 0]
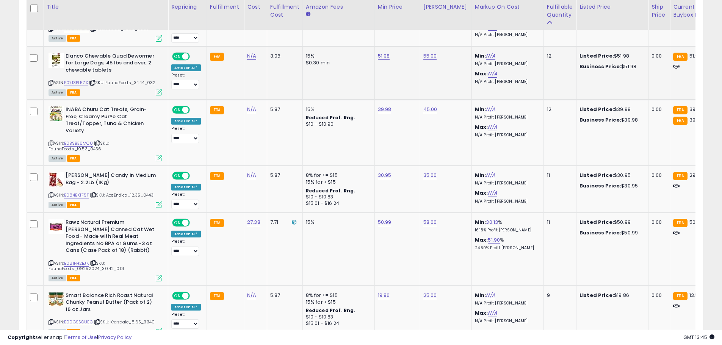
click at [51, 81] on icon at bounding box center [50, 83] width 5 height 4
click at [73, 80] on link "B0713PL5ZX" at bounding box center [76, 83] width 24 height 6
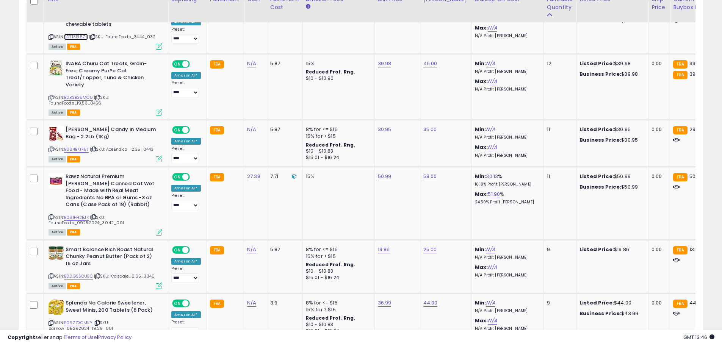
scroll to position [2839, 0]
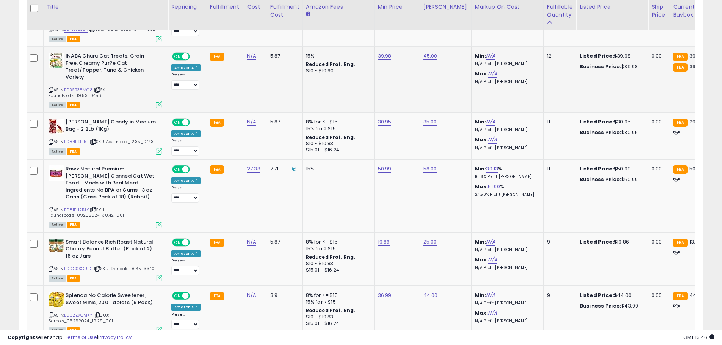
click at [50, 88] on icon at bounding box center [50, 90] width 5 height 4
click at [75, 87] on link "B0BSB38MC8" at bounding box center [78, 90] width 29 height 6
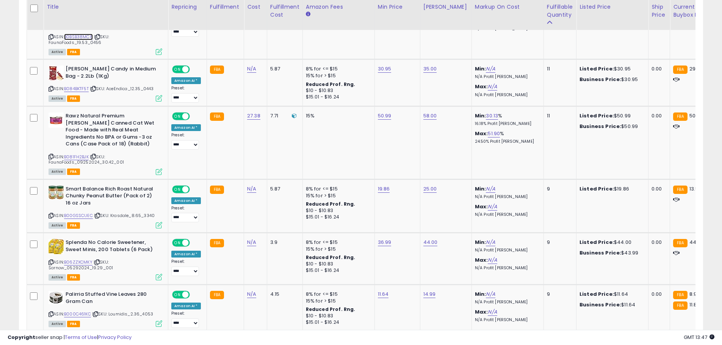
scroll to position [2896, 0]
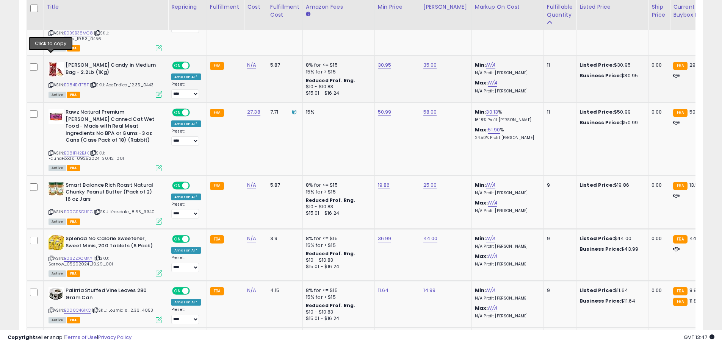
click at [49, 83] on icon at bounding box center [50, 85] width 5 height 4
click at [78, 82] on link "B084BKTF5T" at bounding box center [76, 85] width 25 height 6
click at [374, 56] on td "30.95" at bounding box center [396, 79] width 45 height 47
click at [379, 61] on link "30.95" at bounding box center [385, 65] width 14 height 8
click at [334, 15] on input "*****" at bounding box center [359, 18] width 67 height 13
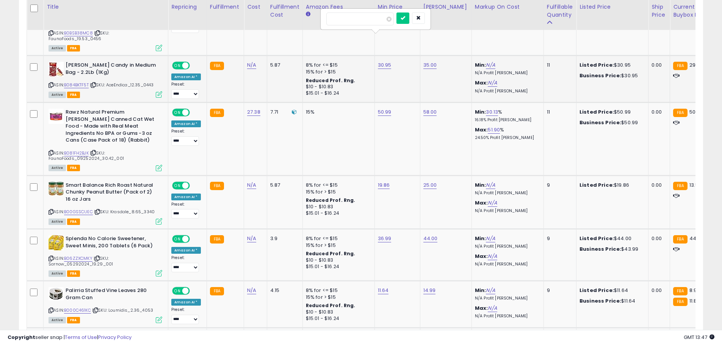
click at [334, 15] on input "*****" at bounding box center [359, 18] width 67 height 13
type input "*****"
click at [409, 20] on button "submit" at bounding box center [402, 17] width 13 height 11
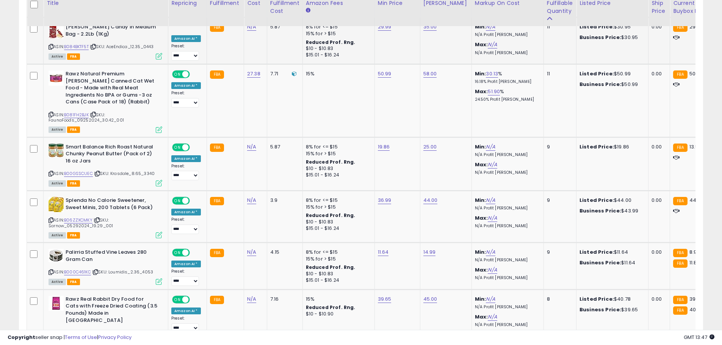
scroll to position [2938, 0]
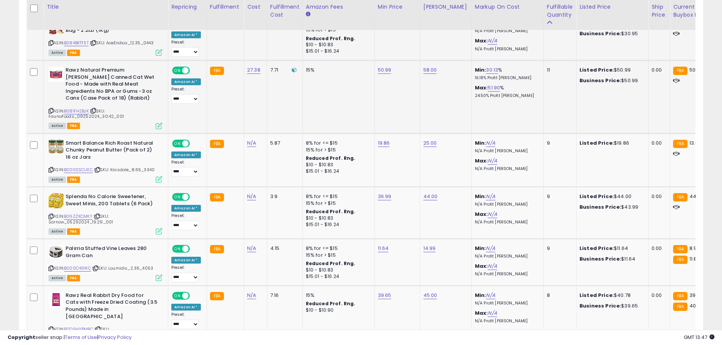
click at [51, 109] on icon at bounding box center [50, 111] width 5 height 4
click at [80, 108] on link "B081FH2BJK" at bounding box center [76, 111] width 25 height 6
click at [51, 168] on icon at bounding box center [50, 170] width 5 height 4
click at [75, 167] on link "B00GSSCUEC" at bounding box center [78, 170] width 29 height 6
click at [50, 214] on icon at bounding box center [50, 216] width 5 height 4
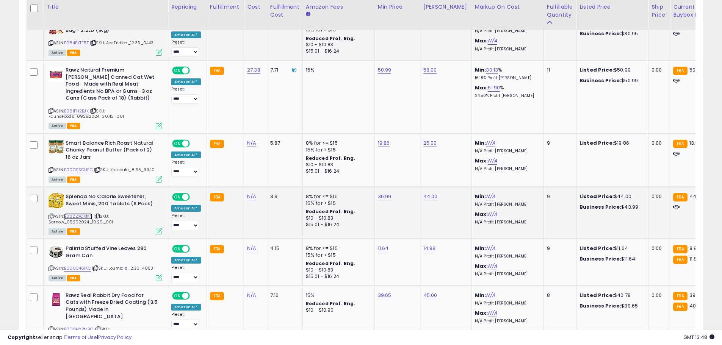
click at [72, 213] on link "B06ZZXCMKY" at bounding box center [78, 216] width 28 height 6
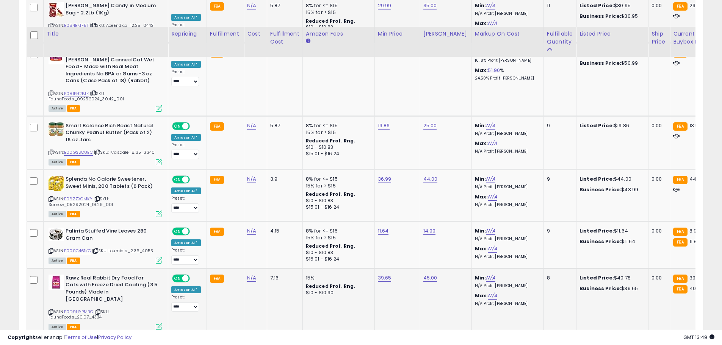
scroll to position [2982, 0]
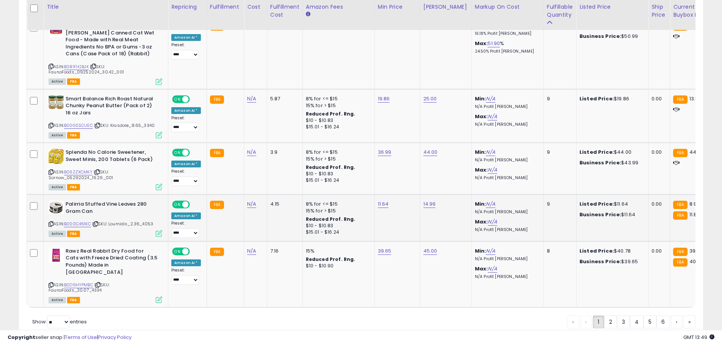
click at [50, 222] on icon at bounding box center [50, 224] width 5 height 4
click at [71, 221] on link "B000C461KC" at bounding box center [77, 224] width 27 height 6
click at [50, 283] on icon at bounding box center [50, 285] width 5 height 4
click at [80, 282] on link "B0D9HYPMBC" at bounding box center [78, 285] width 29 height 6
click at [609, 316] on link "2" at bounding box center [610, 322] width 13 height 13
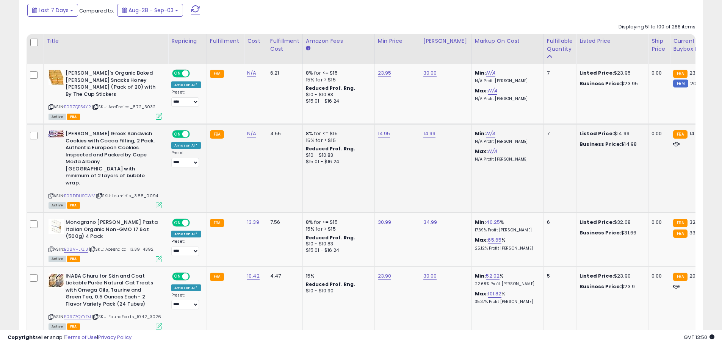
scroll to position [352, 0]
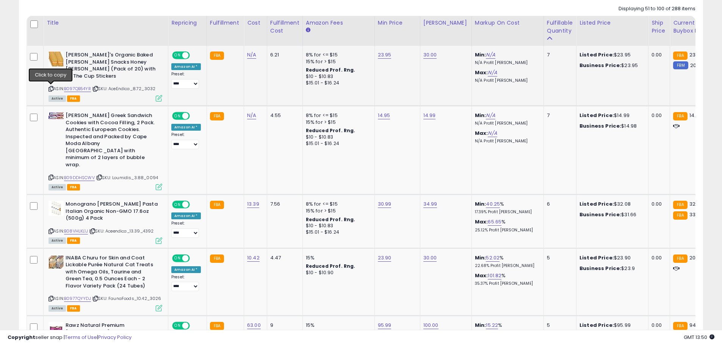
click at [51, 87] on icon at bounding box center [50, 89] width 5 height 4
click at [76, 88] on link "B097QB54YR" at bounding box center [77, 89] width 27 height 6
drag, startPoint x: 51, startPoint y: 165, endPoint x: 56, endPoint y: 165, distance: 5.7
click at [51, 175] on icon at bounding box center [50, 177] width 5 height 4
click at [80, 175] on link "B09DDHSCWV" at bounding box center [79, 178] width 31 height 6
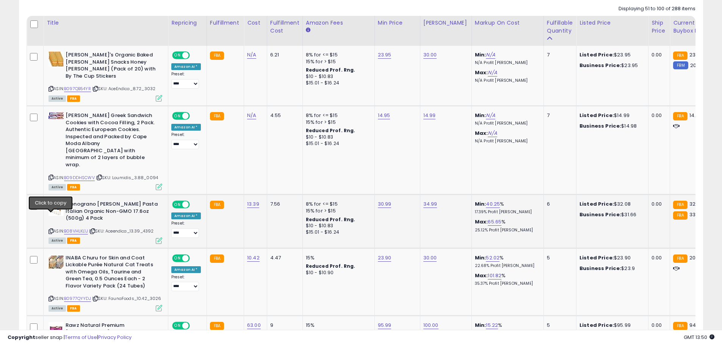
click at [50, 229] on icon at bounding box center [50, 231] width 5 height 4
click at [73, 228] on link "B08VHLKL1J" at bounding box center [76, 231] width 24 height 6
click at [50, 297] on icon at bounding box center [50, 299] width 5 height 4
click at [81, 295] on link "B0977QYYDJ" at bounding box center [77, 298] width 27 height 6
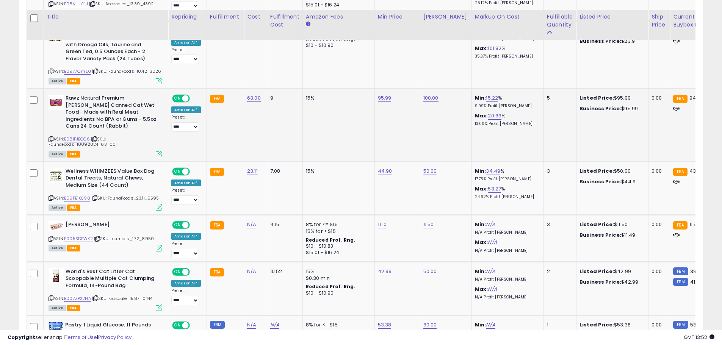
scroll to position [617, 0]
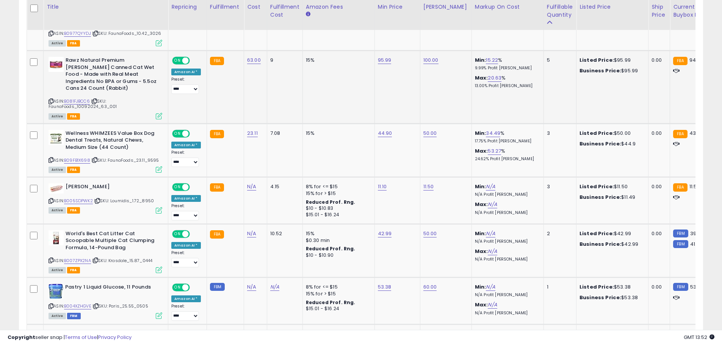
click at [52, 99] on icon at bounding box center [50, 101] width 5 height 4
click at [75, 98] on link "B081FJBCC6" at bounding box center [77, 101] width 26 height 6
click at [51, 158] on icon at bounding box center [50, 160] width 5 height 4
click at [76, 157] on link "B09FB1X698" at bounding box center [77, 160] width 26 height 6
click at [51, 199] on icon at bounding box center [50, 201] width 5 height 4
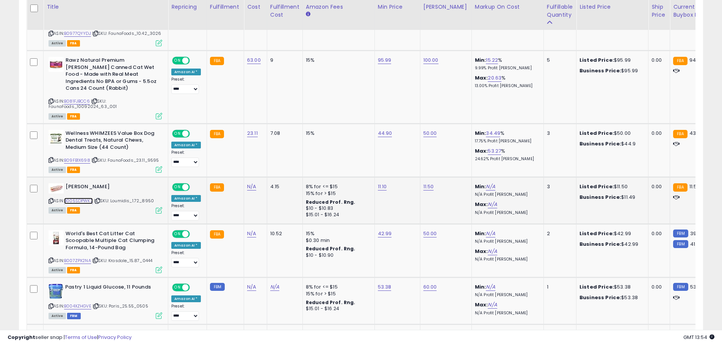
click at [81, 198] on link "B005SDPWK2" at bounding box center [78, 201] width 29 height 6
click at [50, 258] on icon at bounding box center [50, 260] width 5 height 4
click at [79, 258] on link "B007ZPX2NA" at bounding box center [77, 261] width 27 height 6
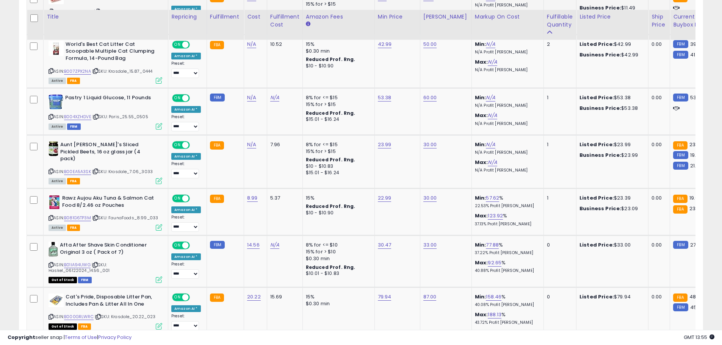
scroll to position [844, 0]
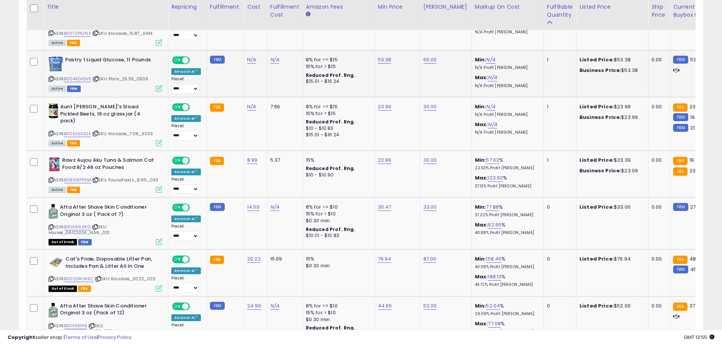
click at [51, 77] on icon at bounding box center [50, 79] width 5 height 4
click at [75, 76] on link "B004XZHGVE" at bounding box center [77, 79] width 27 height 6
click at [50, 131] on icon at bounding box center [50, 133] width 5 height 4
click at [78, 131] on link "B00EA5A3SK" at bounding box center [77, 134] width 27 height 6
click at [51, 178] on icon at bounding box center [50, 180] width 5 height 4
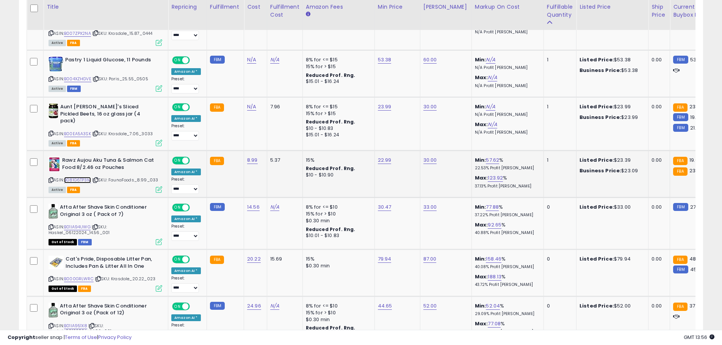
click at [79, 177] on link "B081G6TP3M" at bounding box center [77, 180] width 27 height 6
